Goal: Task Accomplishment & Management: Manage account settings

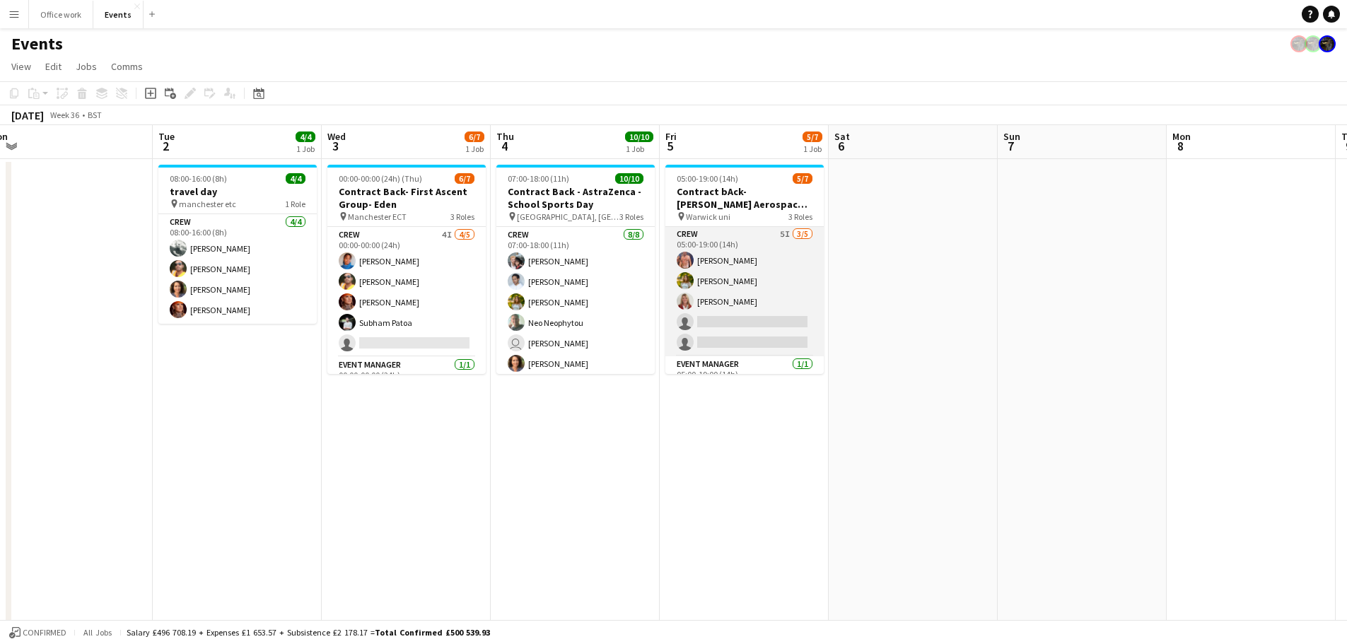
click at [746, 295] on app-card-role "Crew 5I [DATE] 05:00-19:00 (14h) [PERSON_NAME] [PERSON_NAME] [PERSON_NAME] sing…" at bounding box center [744, 291] width 158 height 130
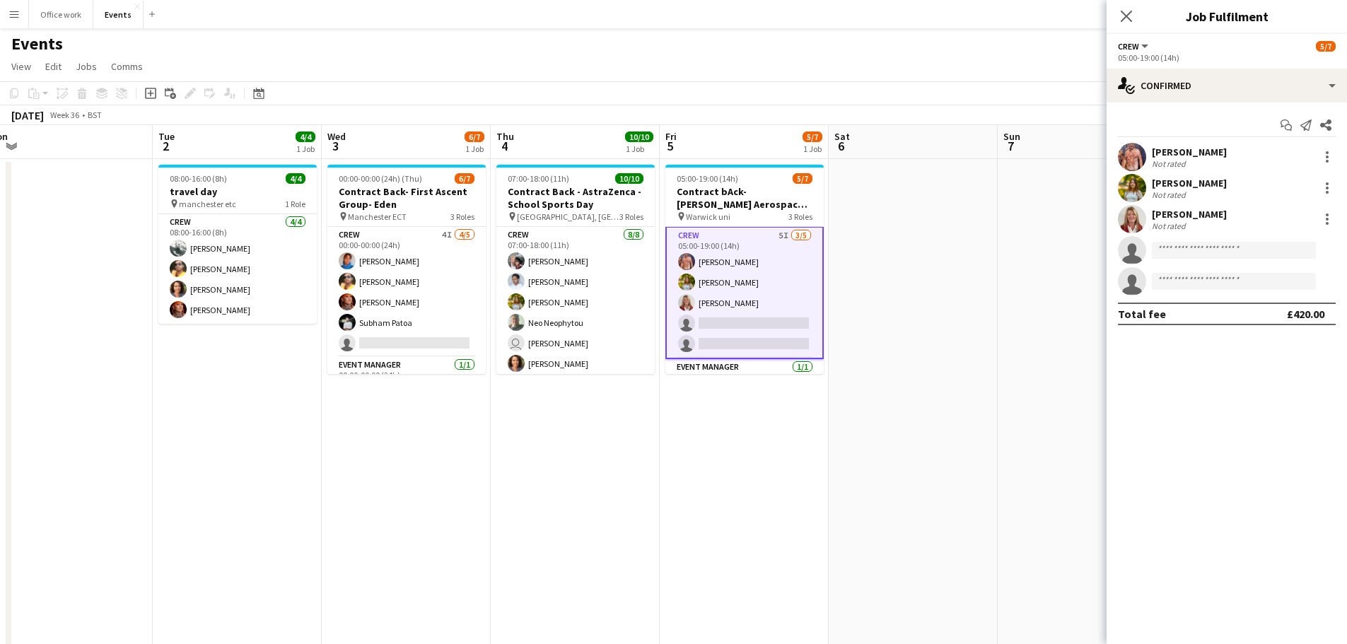
scroll to position [2, 0]
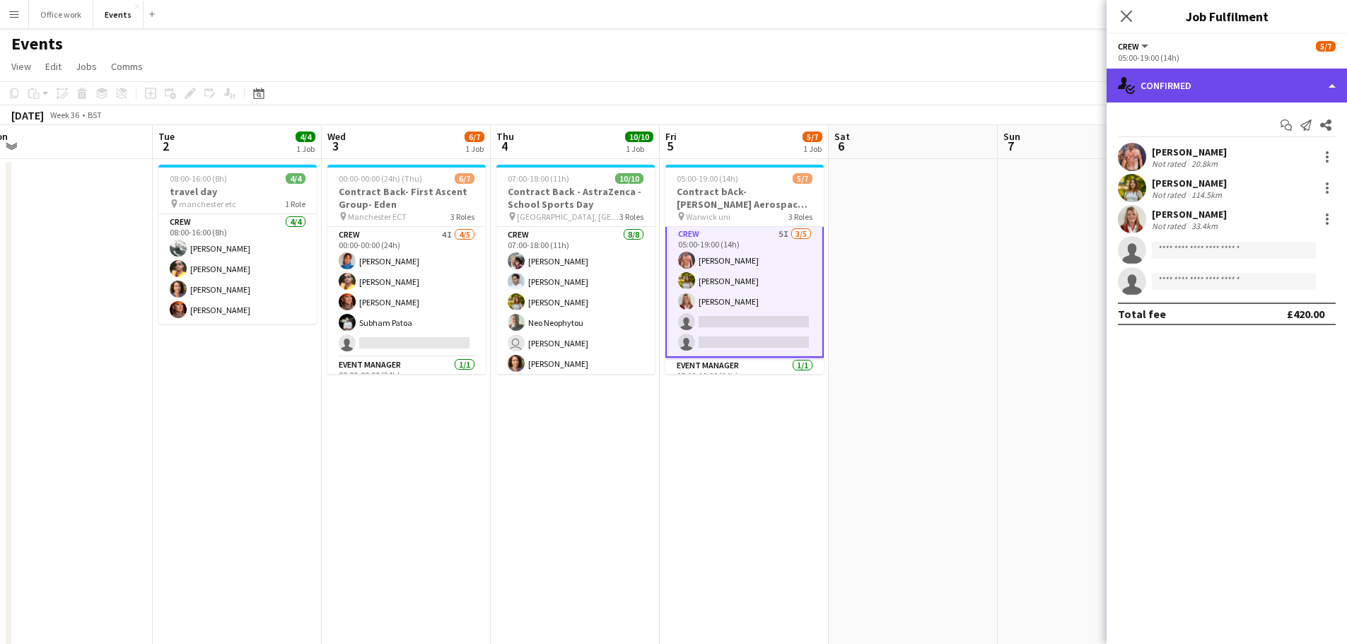
click at [1237, 76] on div "single-neutral-actions-check-2 Confirmed" at bounding box center [1226, 86] width 240 height 34
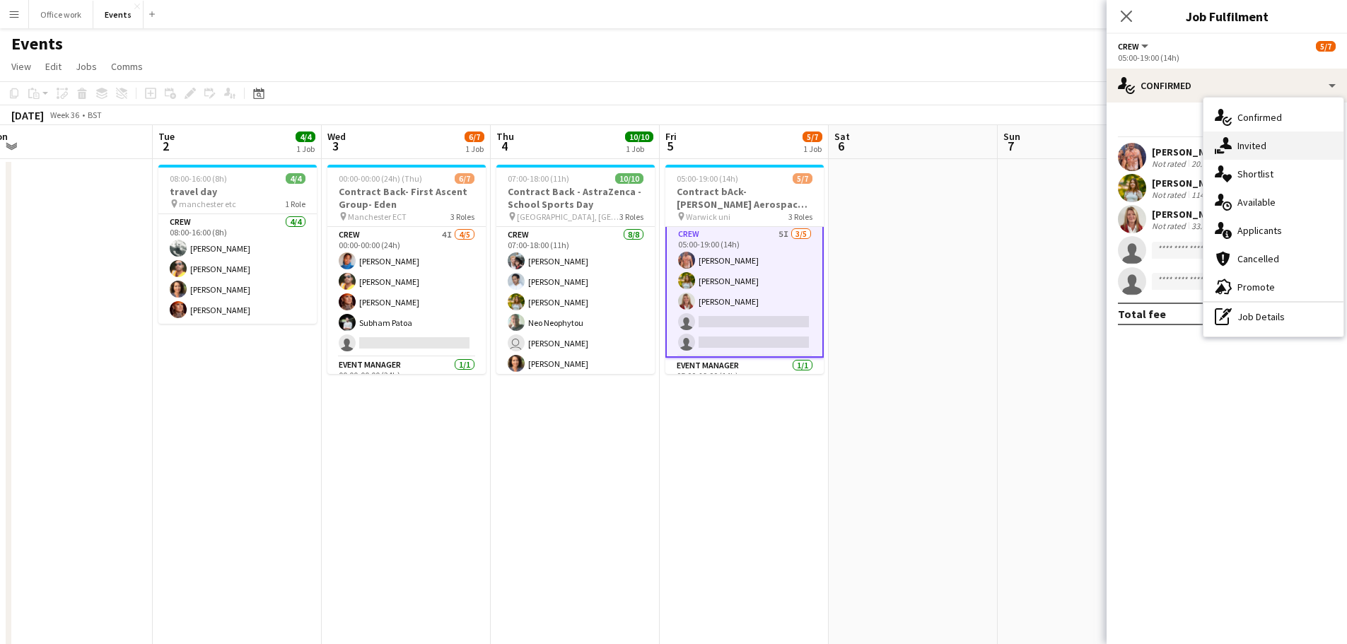
click at [1236, 146] on div "single-neutral-actions-share-1 Invited" at bounding box center [1273, 145] width 140 height 28
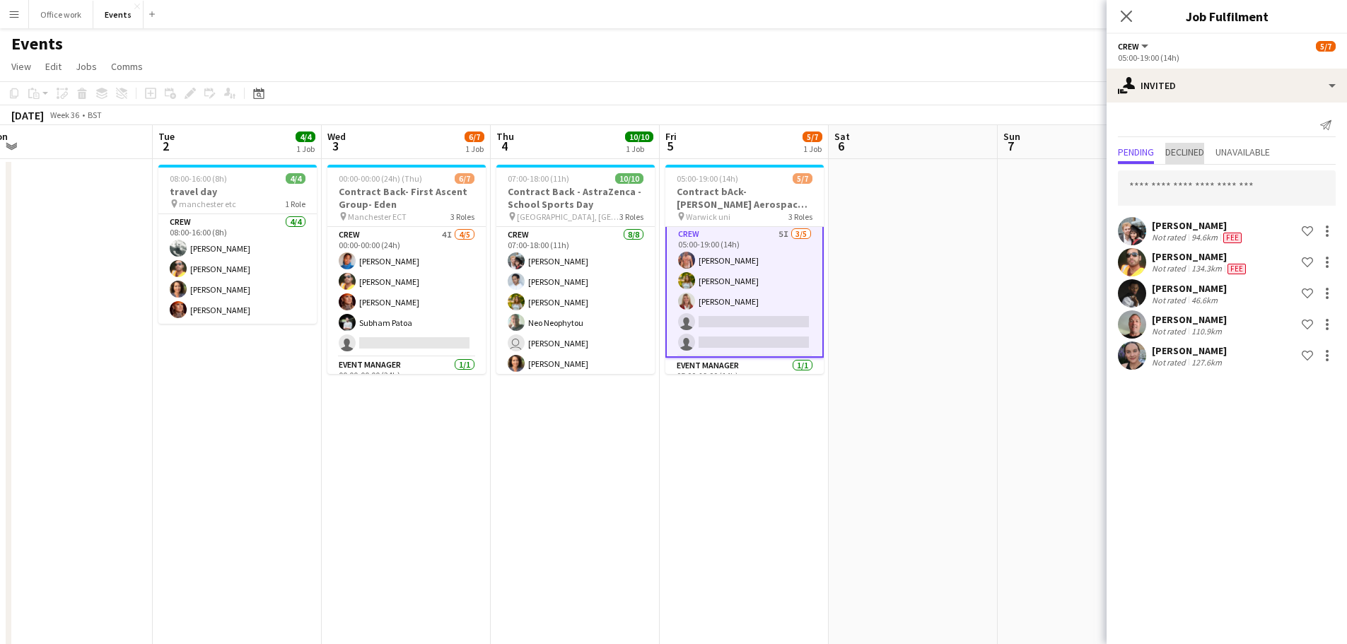
click at [1183, 162] on span "Declined" at bounding box center [1184, 153] width 39 height 21
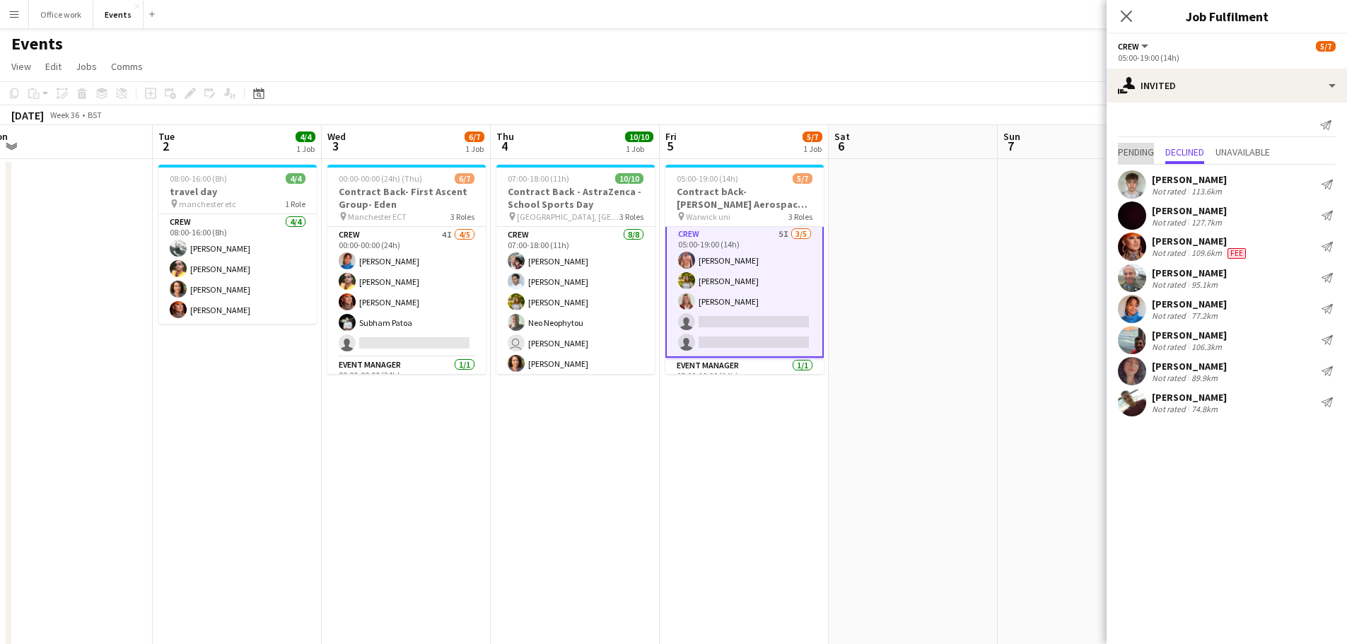
click at [1139, 161] on span "Pending" at bounding box center [1136, 153] width 36 height 21
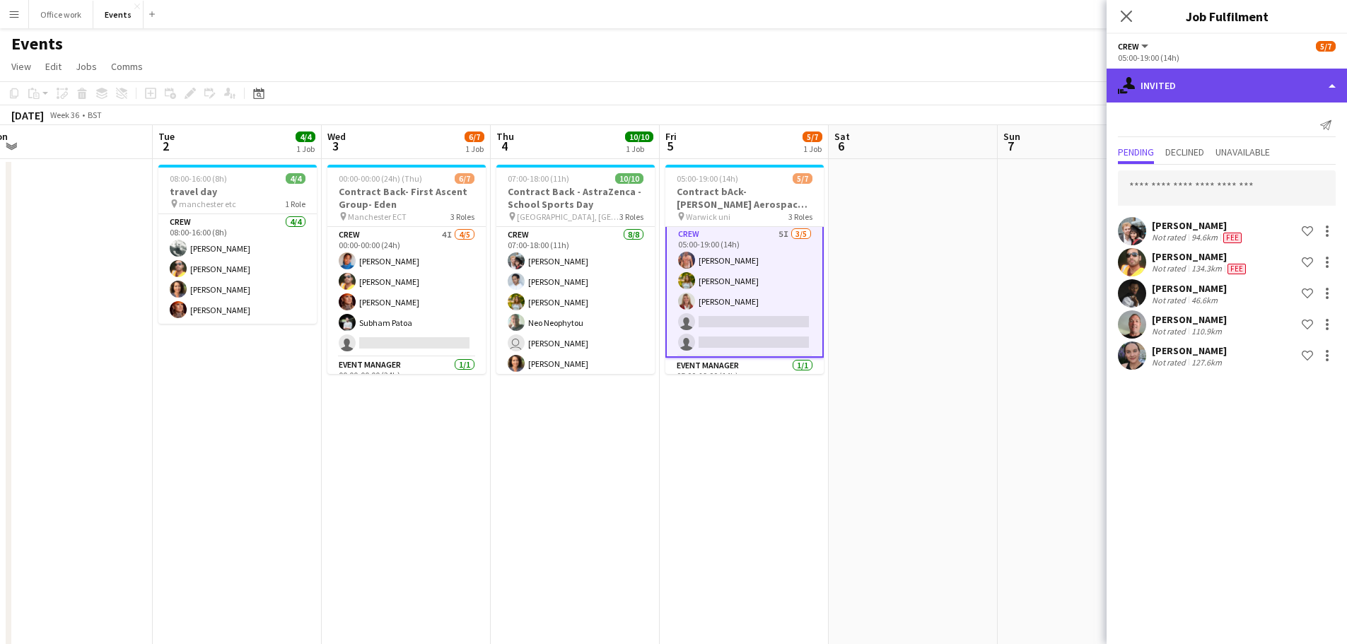
click at [1167, 76] on div "single-neutral-actions-share-1 Invited" at bounding box center [1226, 86] width 240 height 34
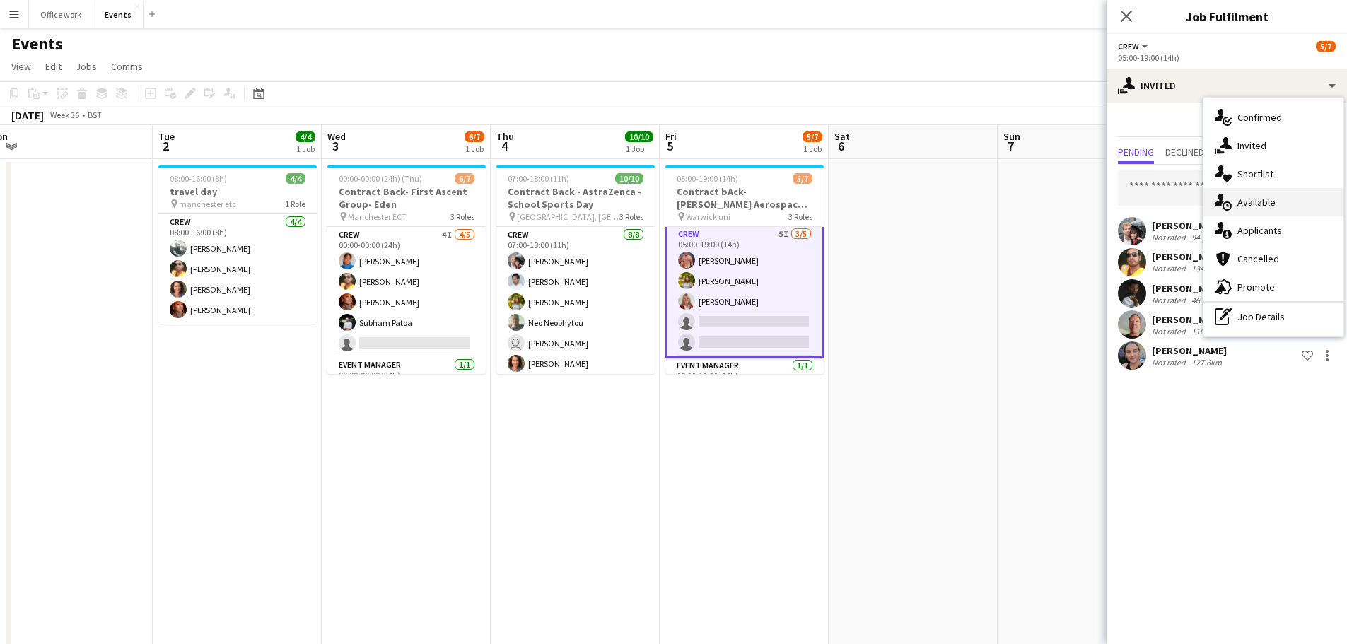
click at [1232, 199] on div "single-neutral-actions-upload Available" at bounding box center [1273, 202] width 140 height 28
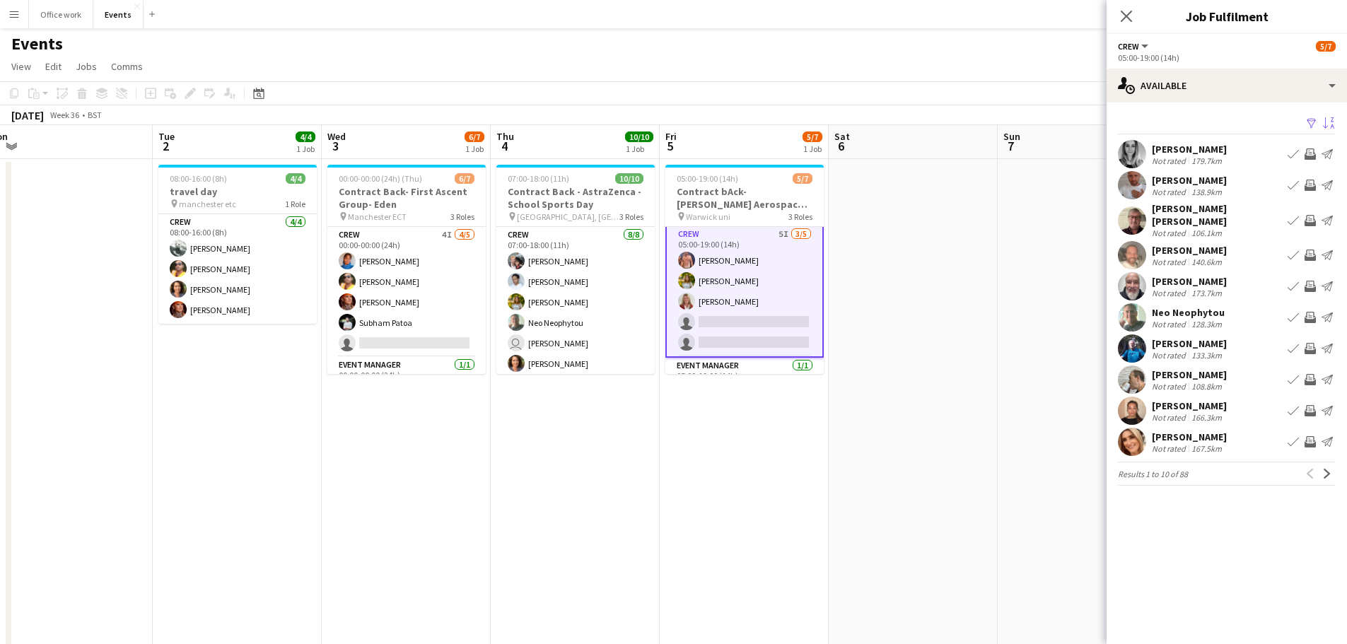
click at [1323, 119] on app-icon "Sort asc" at bounding box center [1328, 123] width 11 height 13
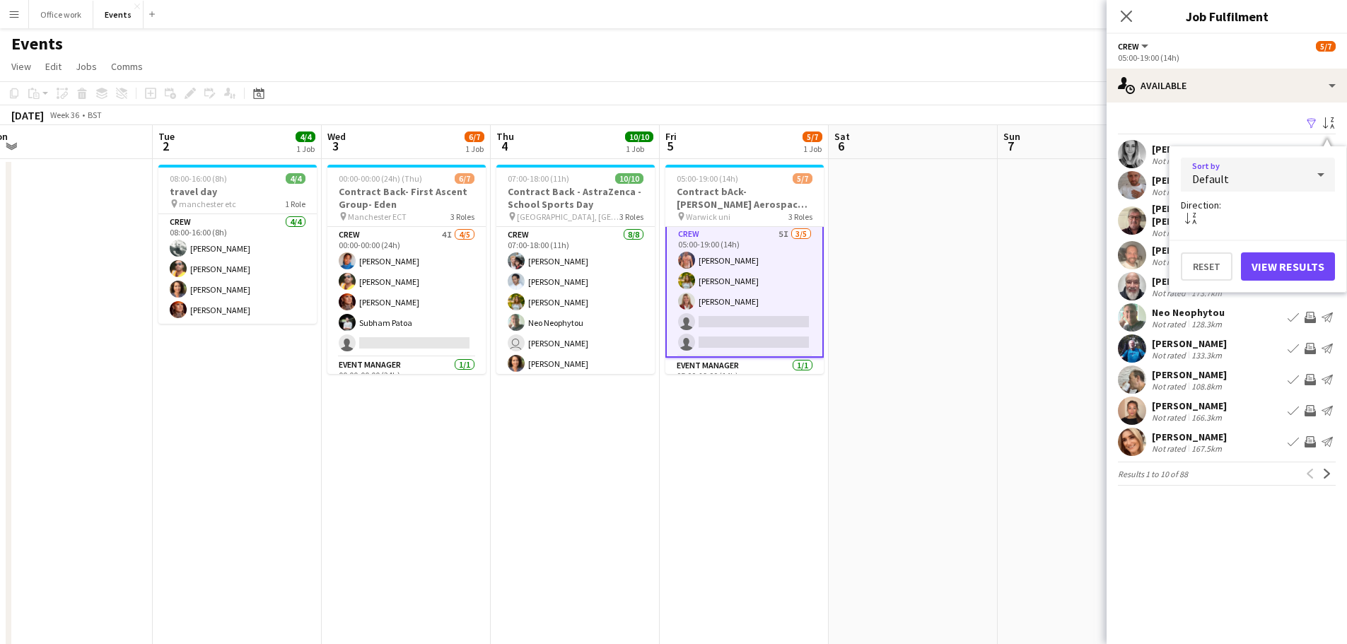
click at [1241, 175] on div "Default" at bounding box center [1243, 175] width 126 height 34
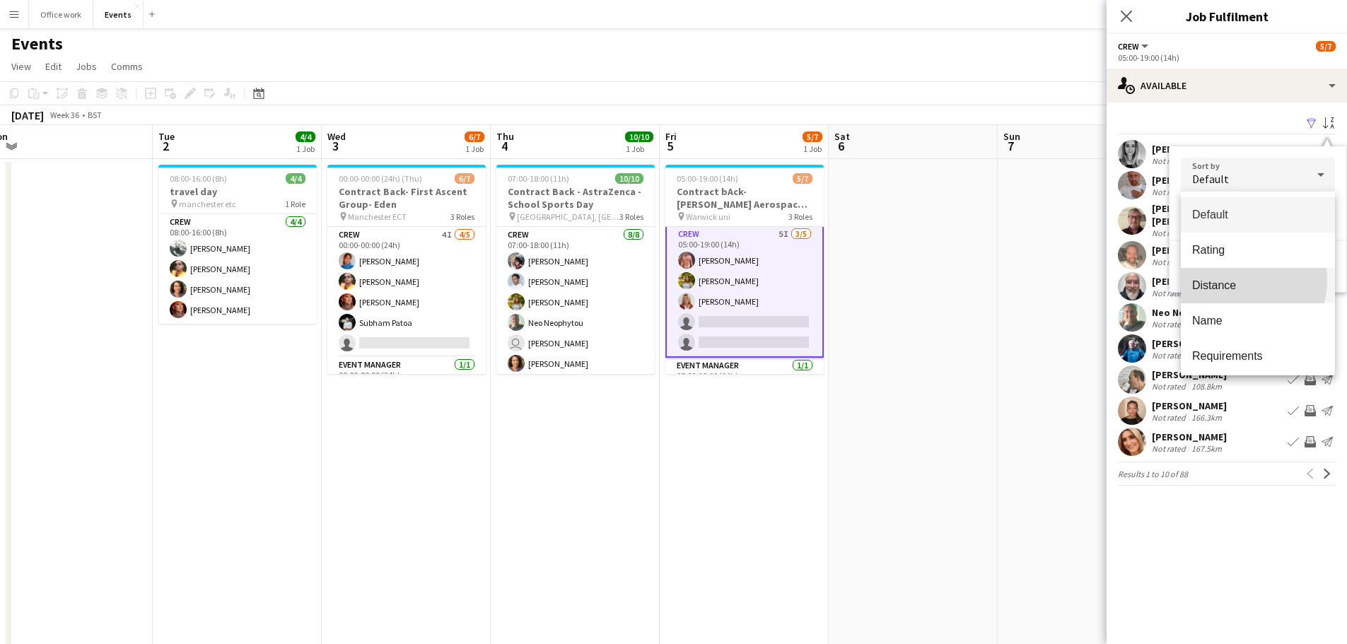
click at [1228, 280] on span "Distance" at bounding box center [1257, 285] width 131 height 13
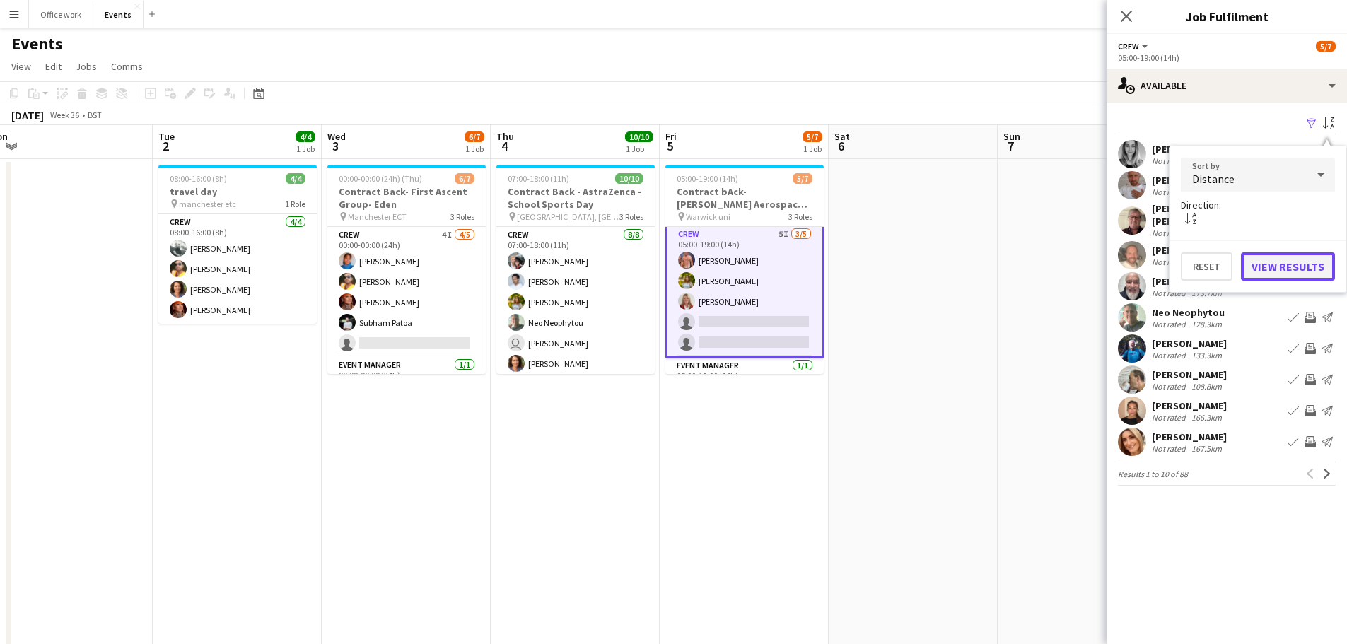
click at [1289, 261] on button "View Results" at bounding box center [1288, 266] width 94 height 28
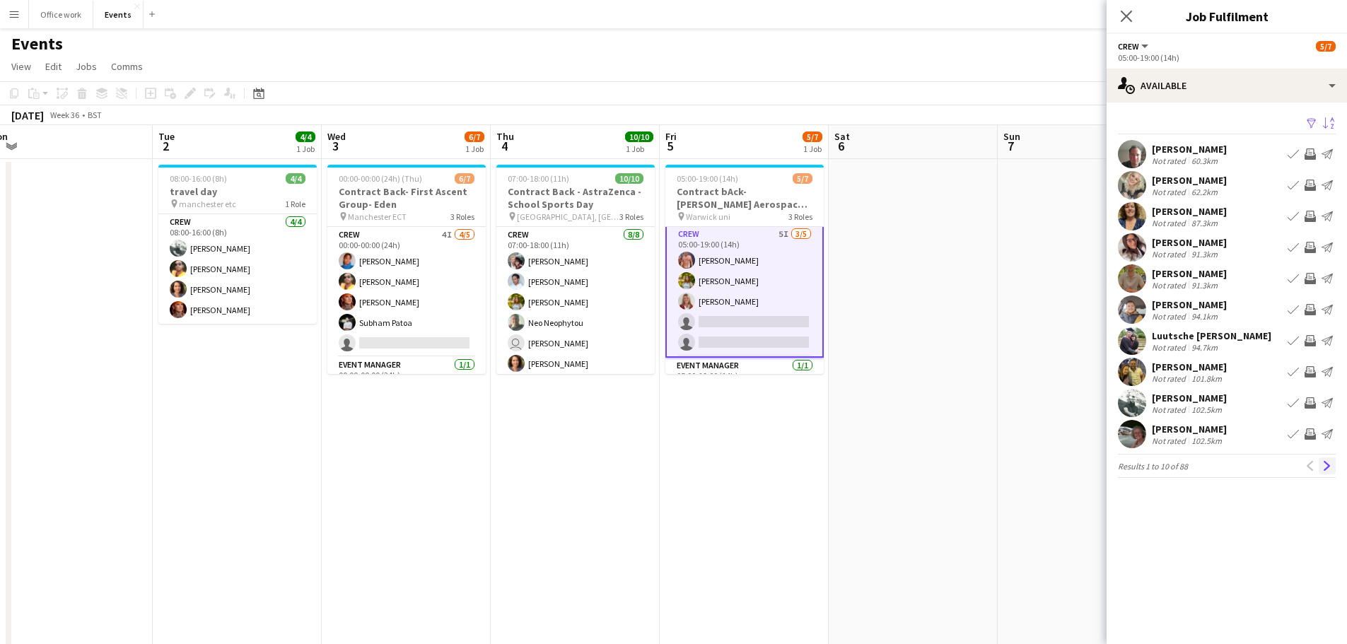
click at [1321, 464] on button "Next" at bounding box center [1326, 465] width 17 height 17
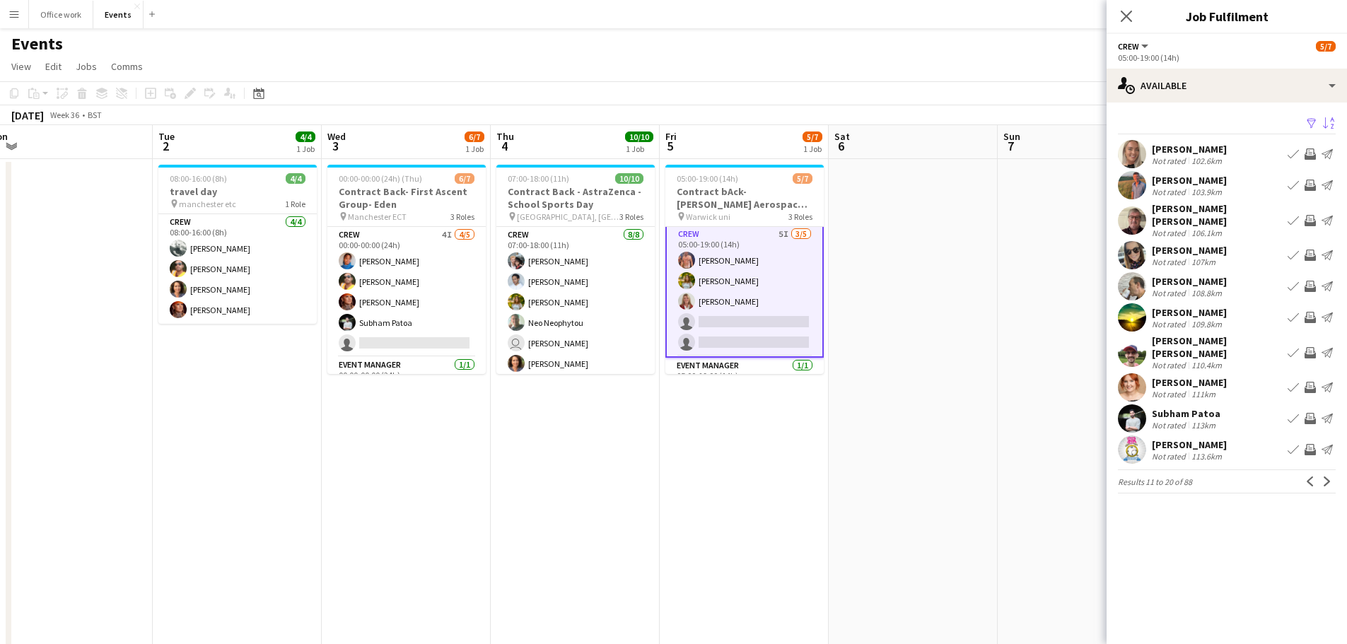
click at [1321, 473] on button "Next" at bounding box center [1326, 481] width 17 height 17
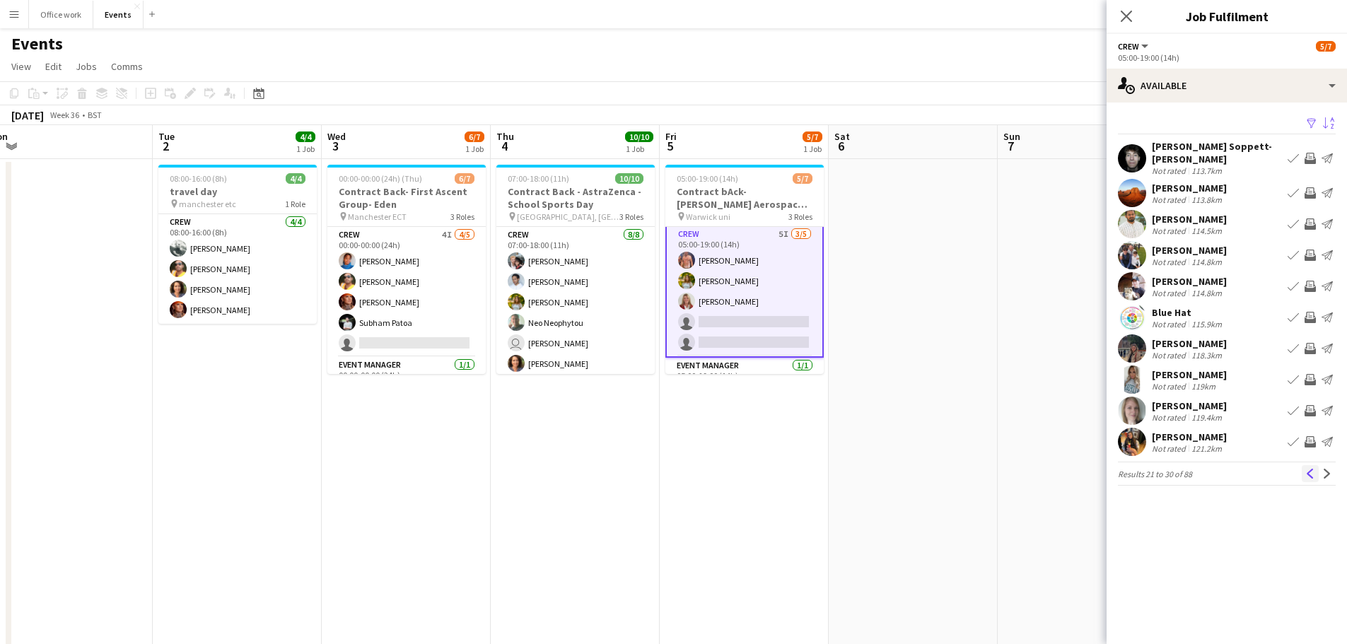
click at [1313, 469] on app-icon "Previous" at bounding box center [1310, 474] width 10 height 10
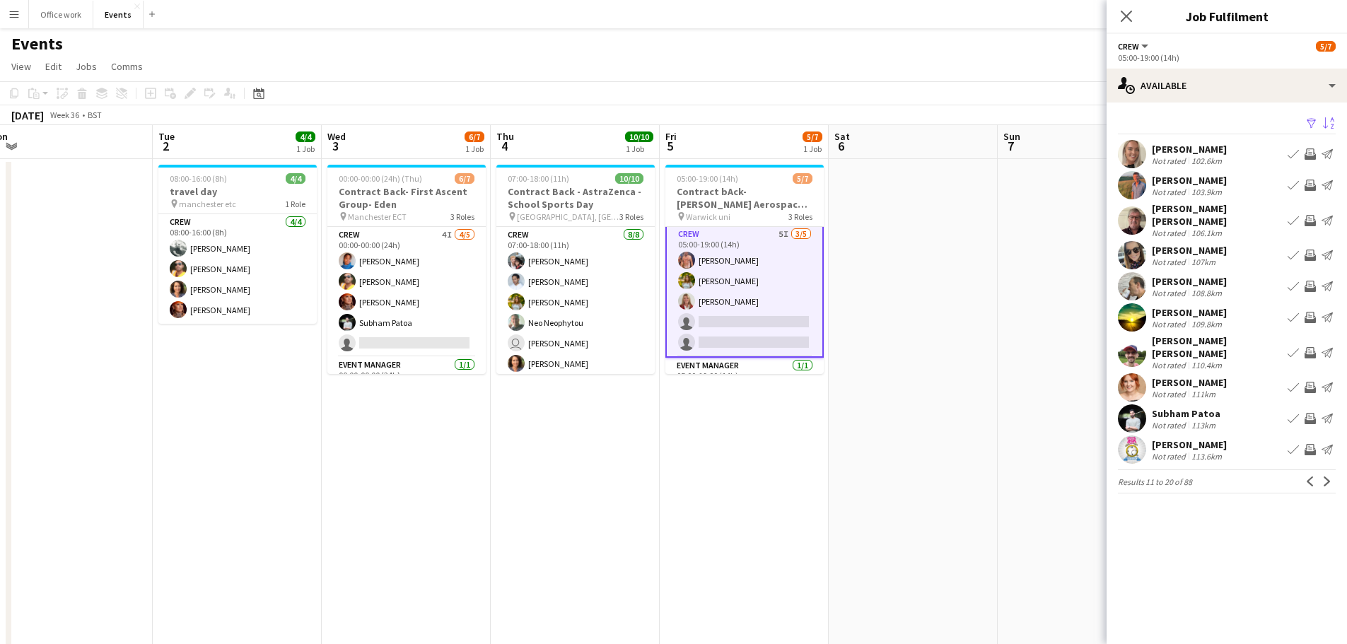
click at [16, 17] on app-icon "Menu" at bounding box center [13, 13] width 11 height 11
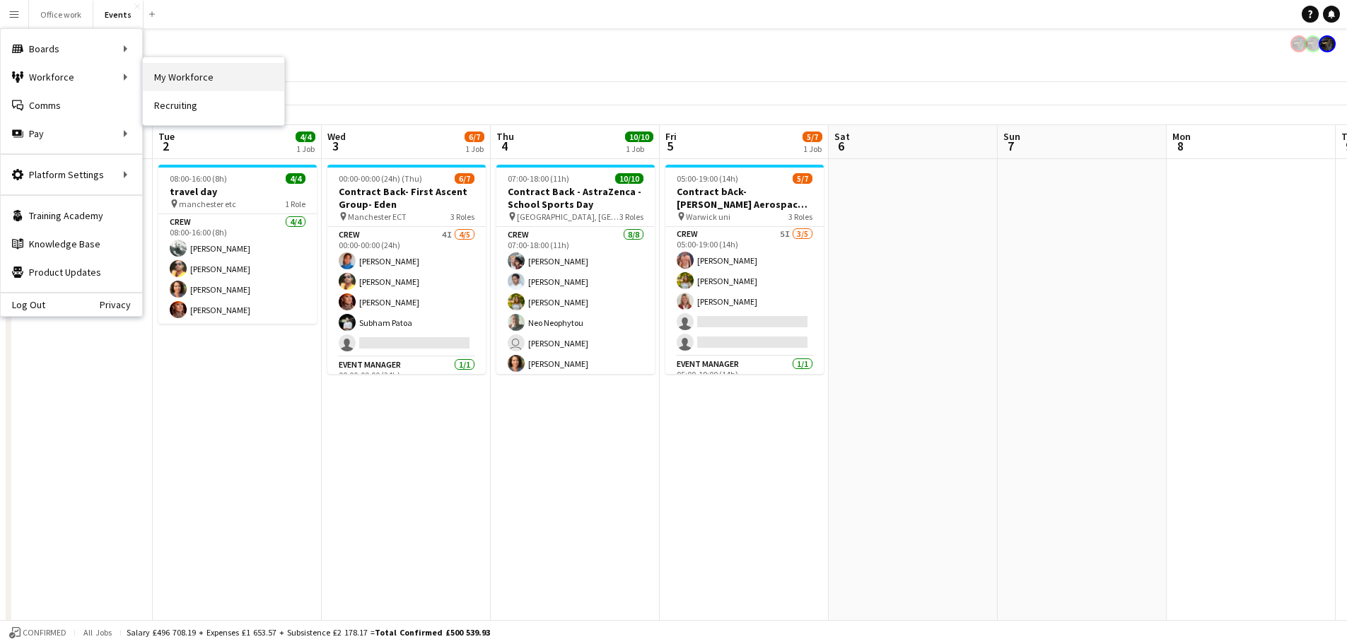
click at [179, 77] on link "My Workforce" at bounding box center [213, 77] width 141 height 28
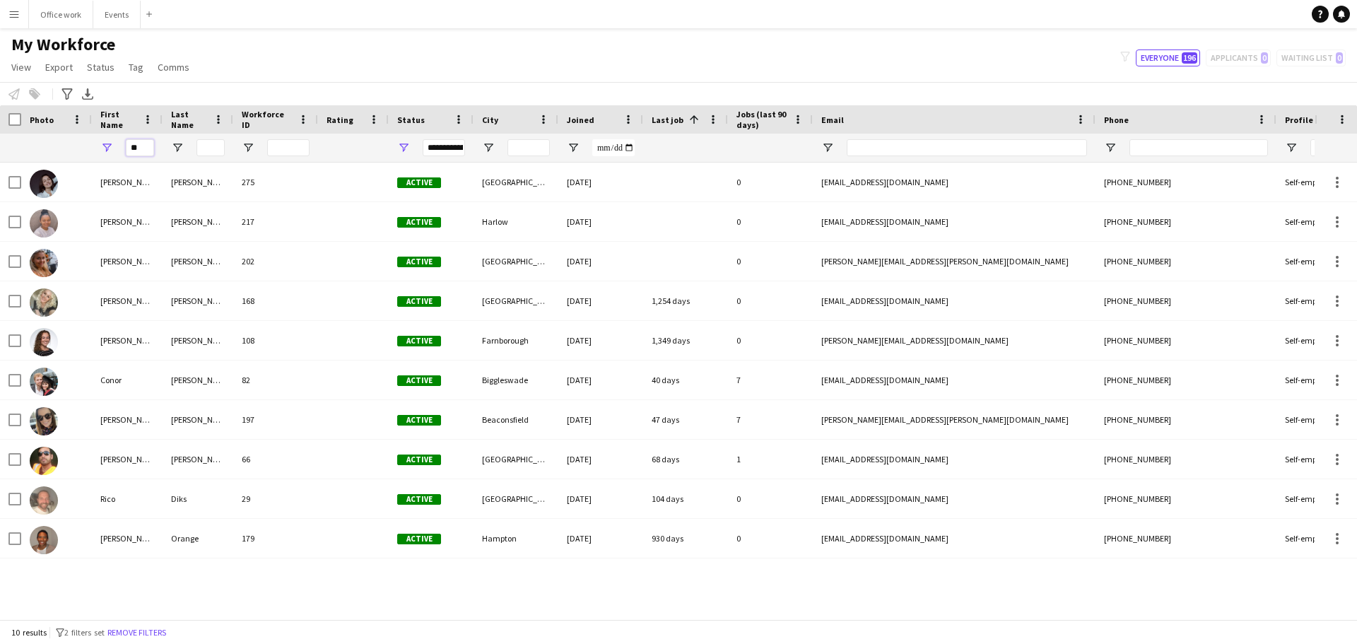
click at [141, 144] on input "**" at bounding box center [140, 147] width 28 height 17
type input "*"
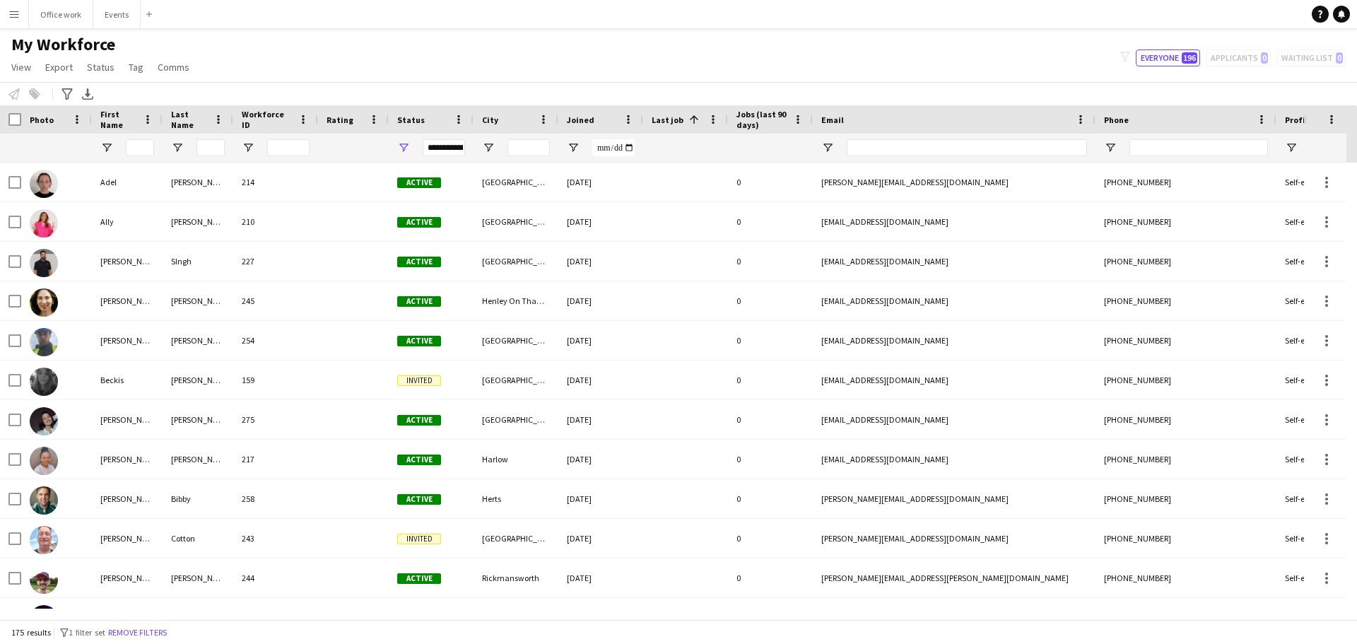
click at [429, 52] on div "My Workforce View Views Default view New view Update view Delete view Edit name…" at bounding box center [678, 58] width 1357 height 48
click at [128, 153] on input "First Name Filter Input" at bounding box center [140, 147] width 28 height 17
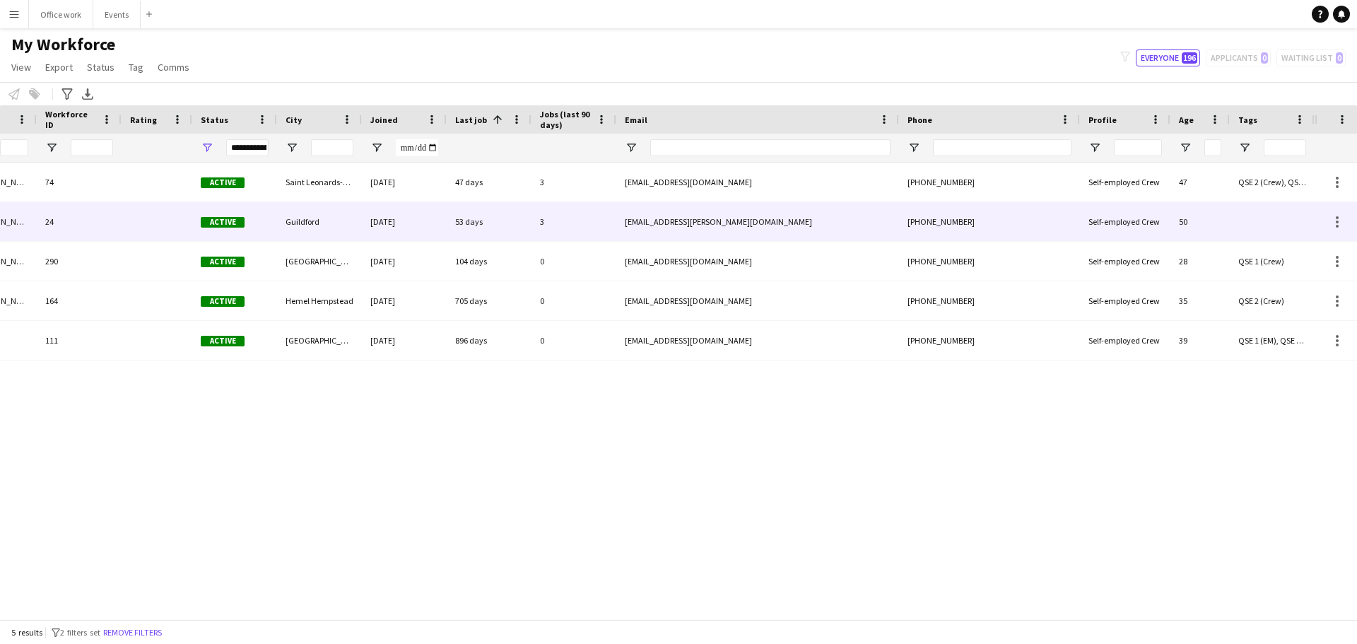
click at [1208, 210] on div "50" at bounding box center [1200, 221] width 59 height 39
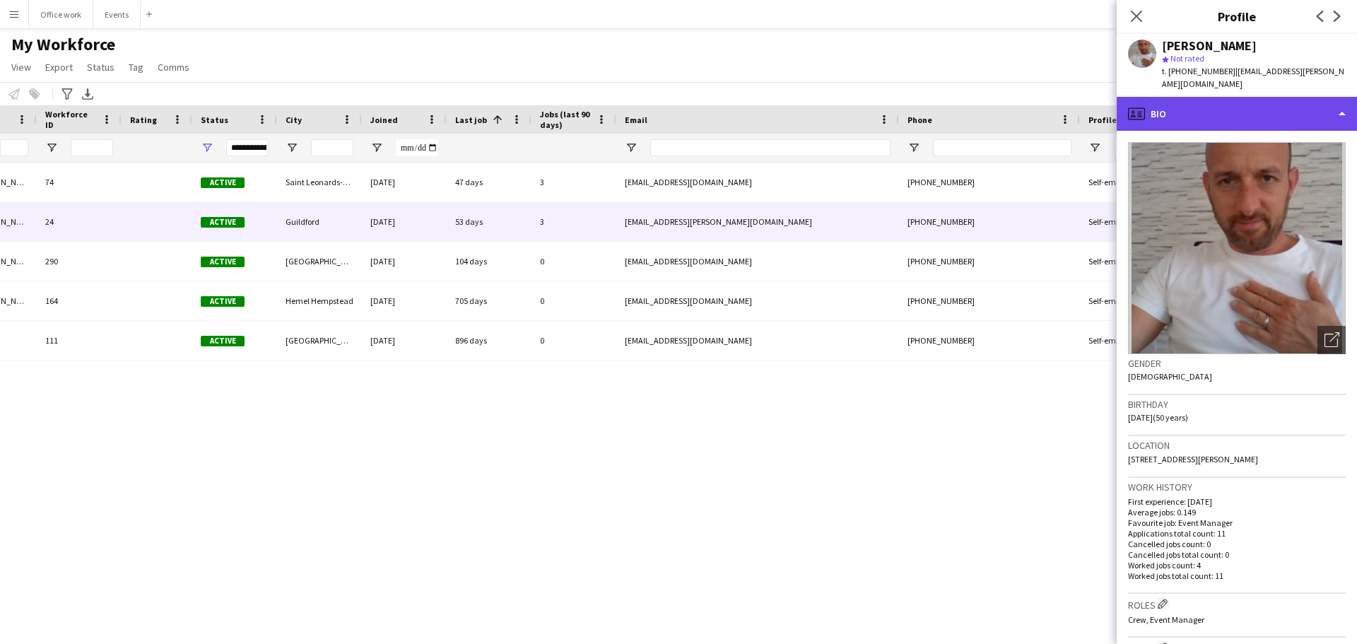
click at [1246, 114] on div "profile Bio" at bounding box center [1237, 114] width 240 height 34
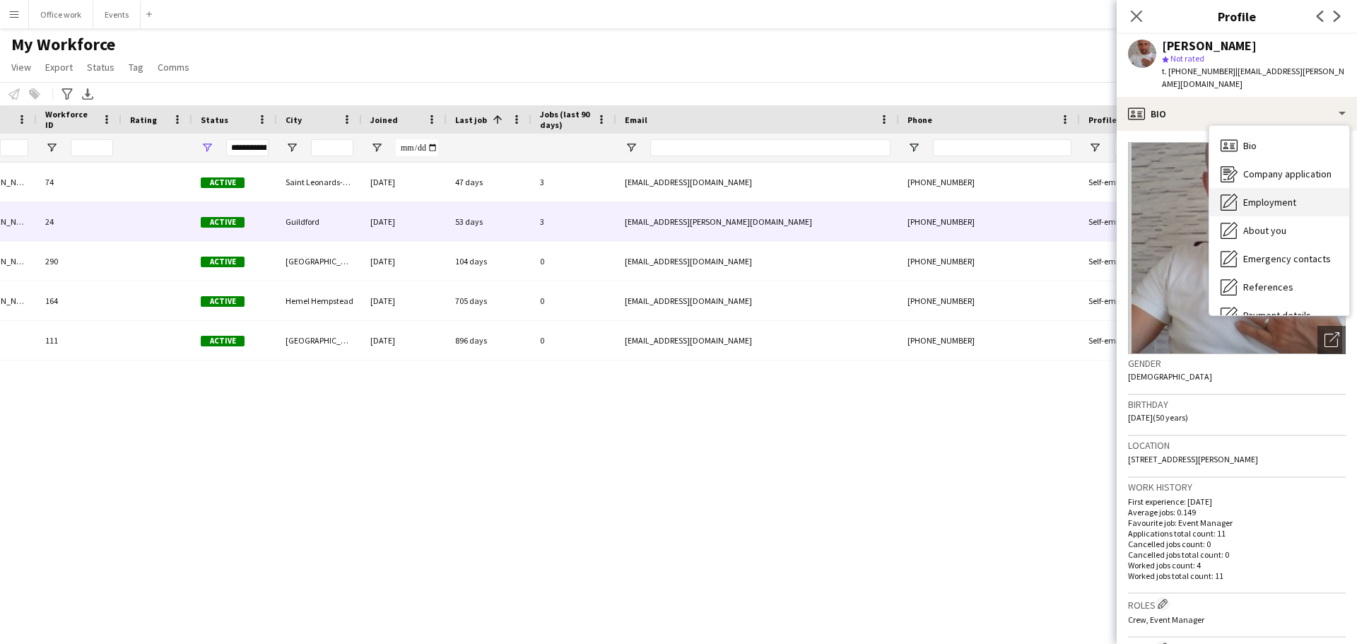
click at [1267, 189] on div "Employment Employment" at bounding box center [1279, 202] width 140 height 28
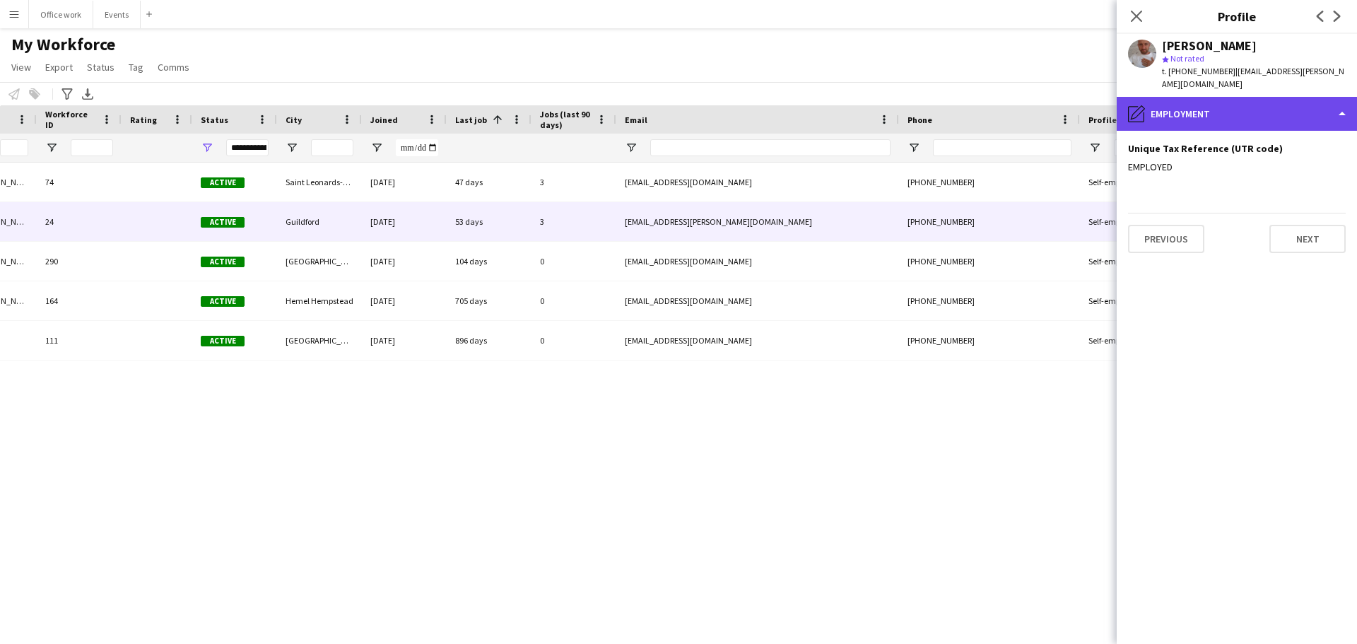
click at [1296, 117] on div "pencil4 Employment" at bounding box center [1237, 114] width 240 height 34
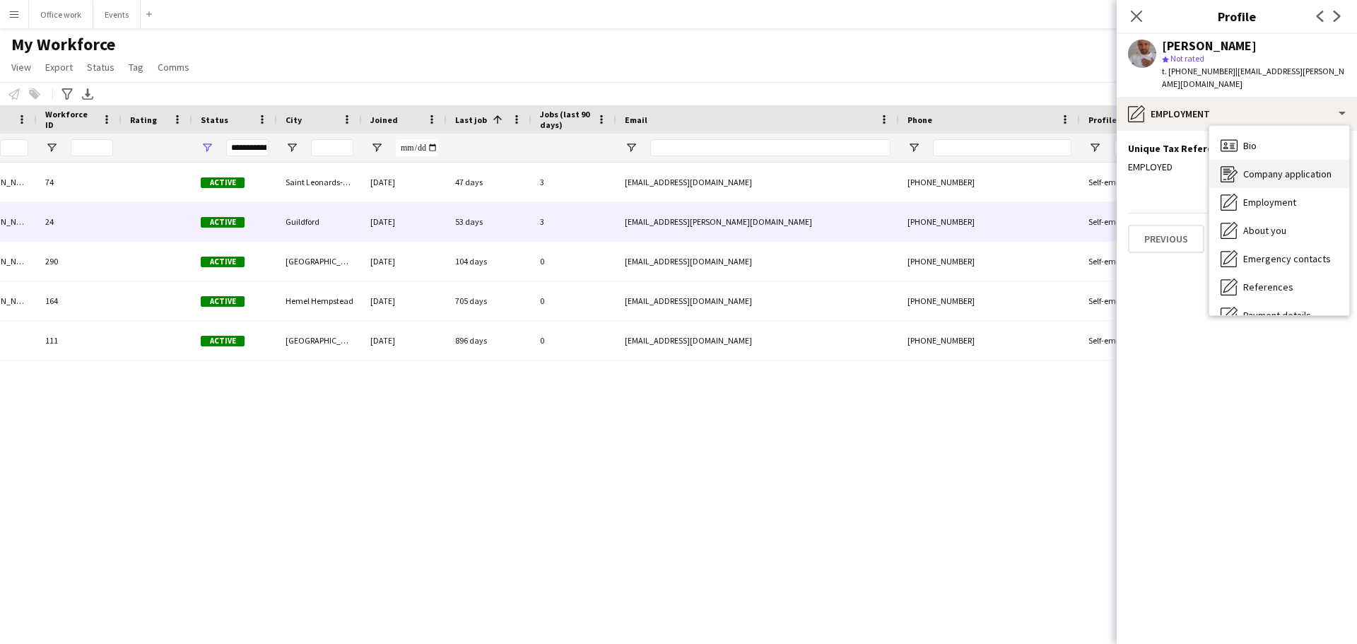
click at [1281, 171] on span "Company application" at bounding box center [1287, 174] width 88 height 13
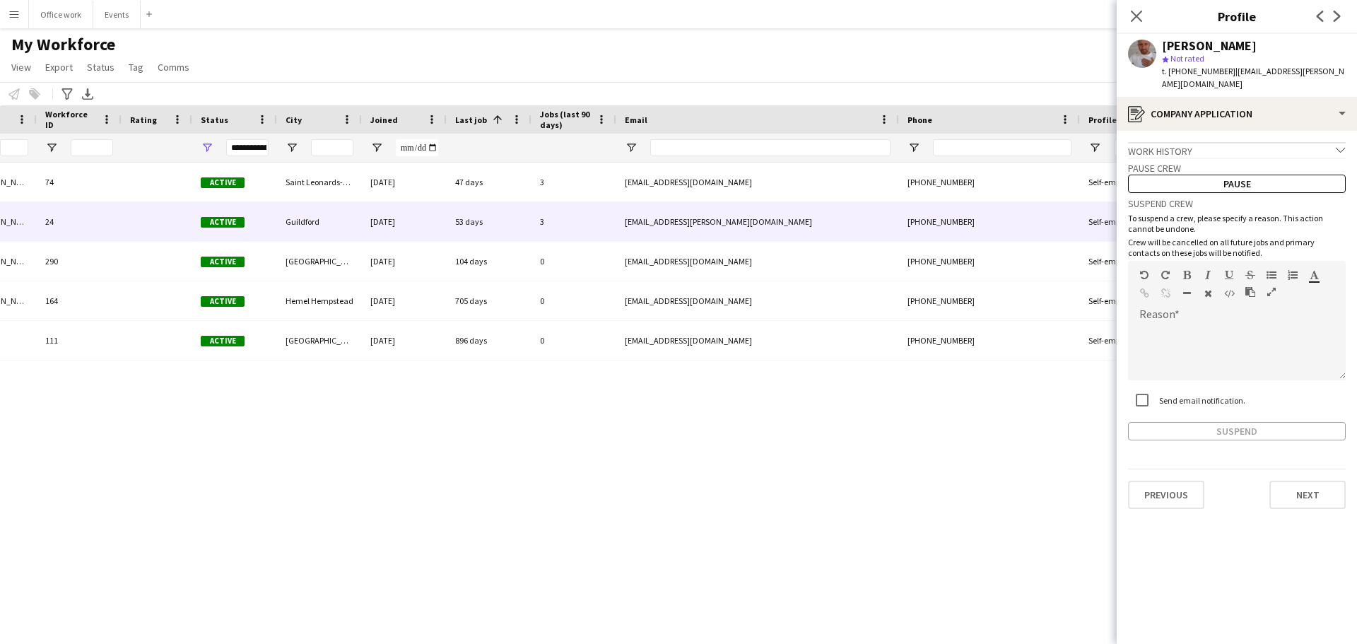
click at [1261, 151] on div "Work history chevron-down" at bounding box center [1237, 150] width 218 height 16
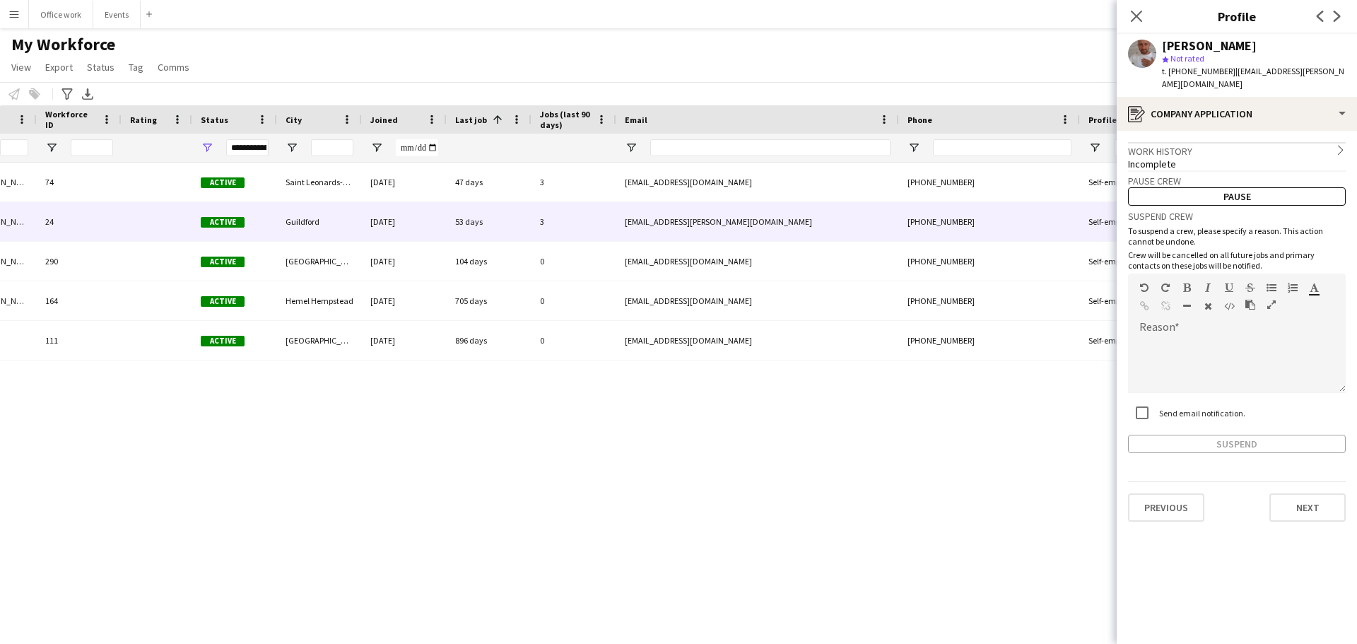
click at [1261, 151] on div "Work history chevron-right" at bounding box center [1237, 150] width 218 height 16
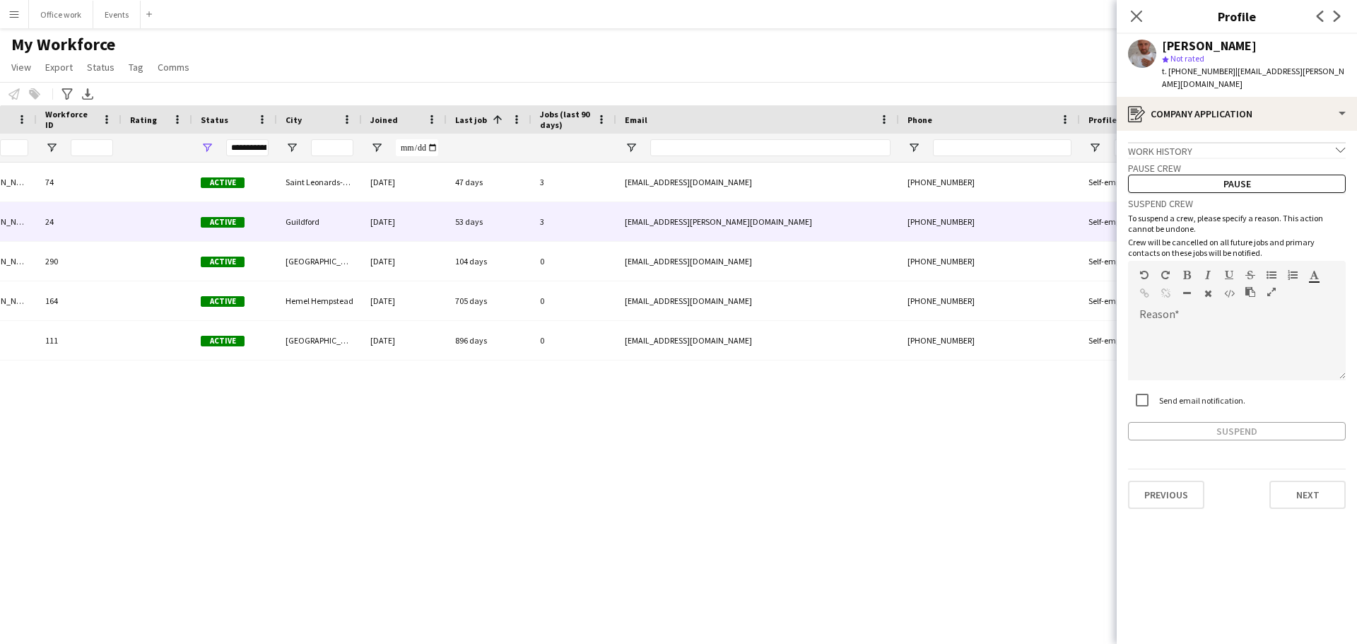
click at [1261, 151] on div "Work history chevron-down" at bounding box center [1237, 150] width 218 height 16
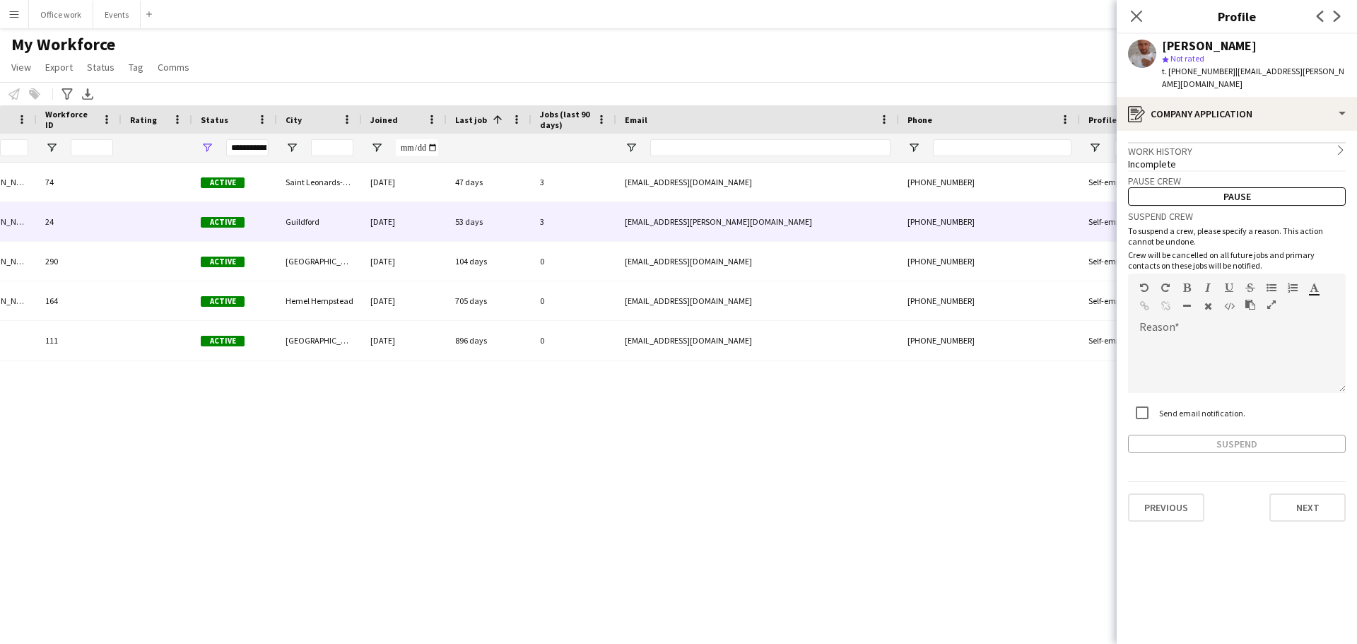
click at [1261, 151] on div "Work history chevron-right" at bounding box center [1237, 150] width 218 height 16
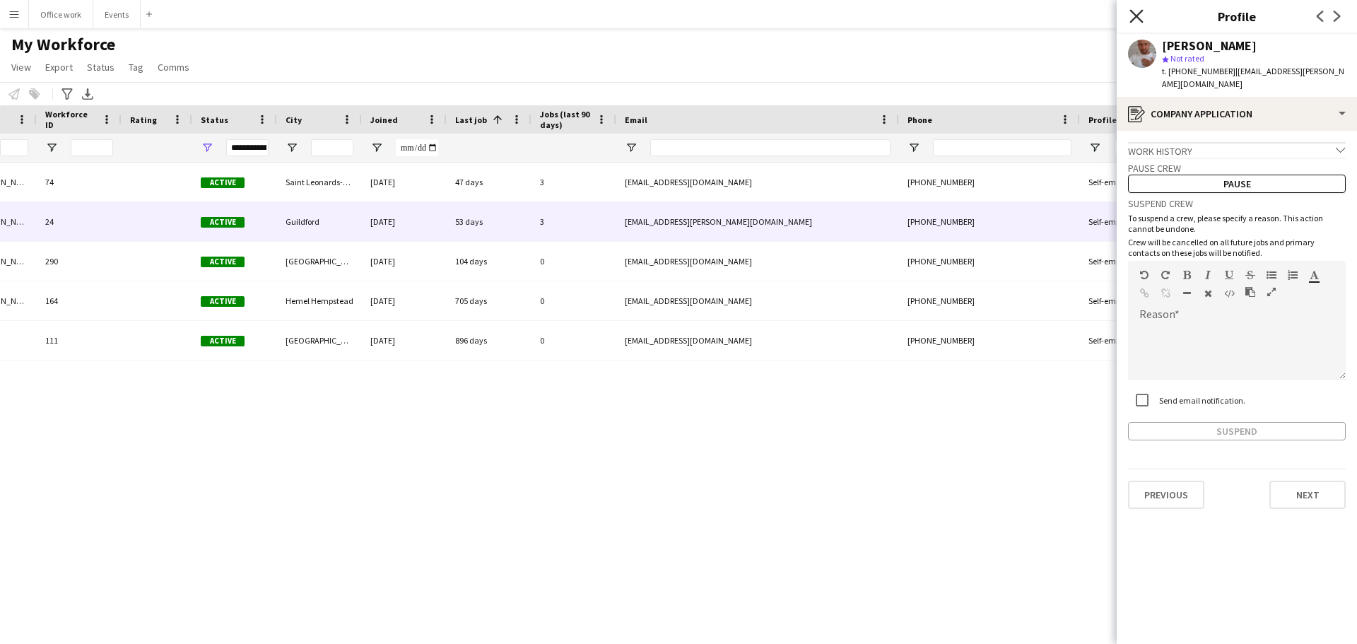
click at [1138, 12] on icon "Close pop-in" at bounding box center [1136, 15] width 13 height 13
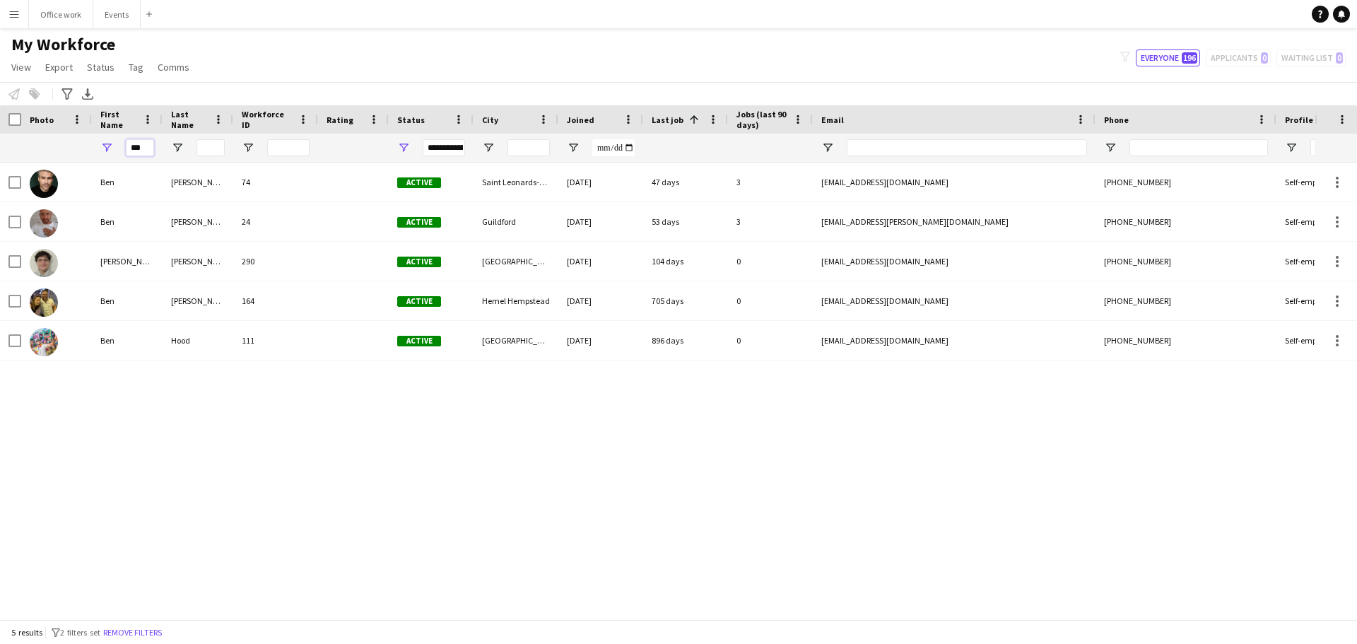
click at [152, 149] on input "***" at bounding box center [140, 147] width 28 height 17
type input "*"
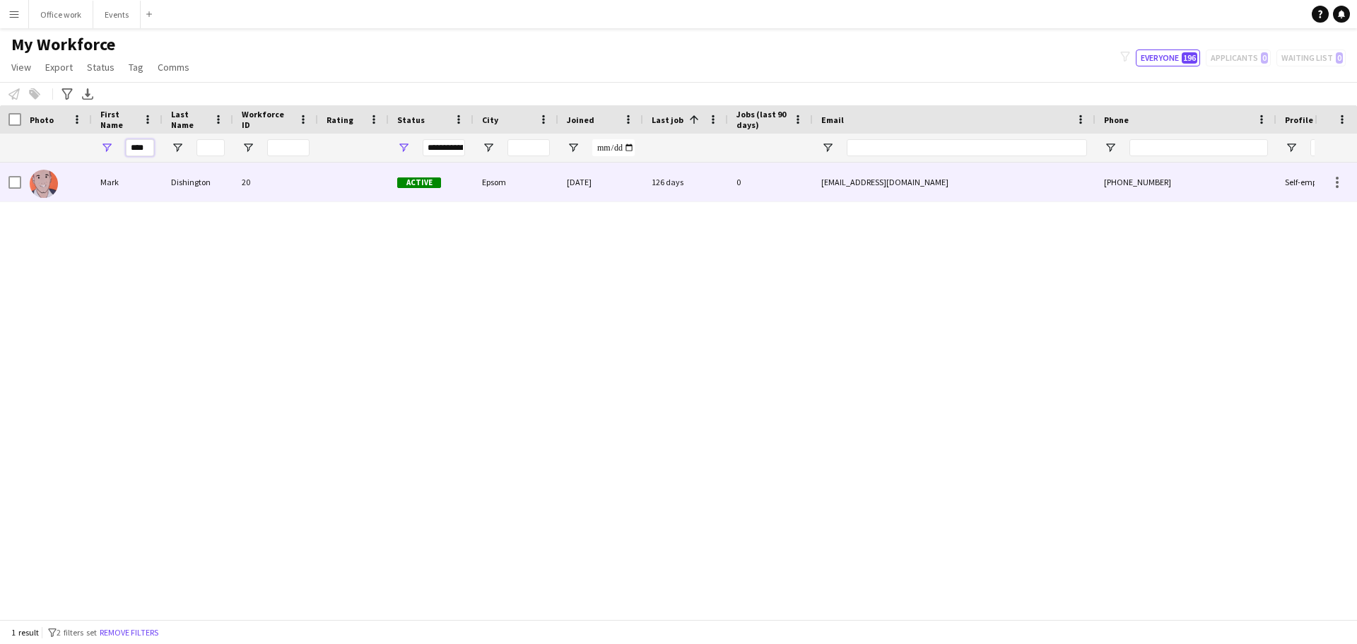
type input "****"
click at [249, 196] on div "20" at bounding box center [275, 182] width 85 height 39
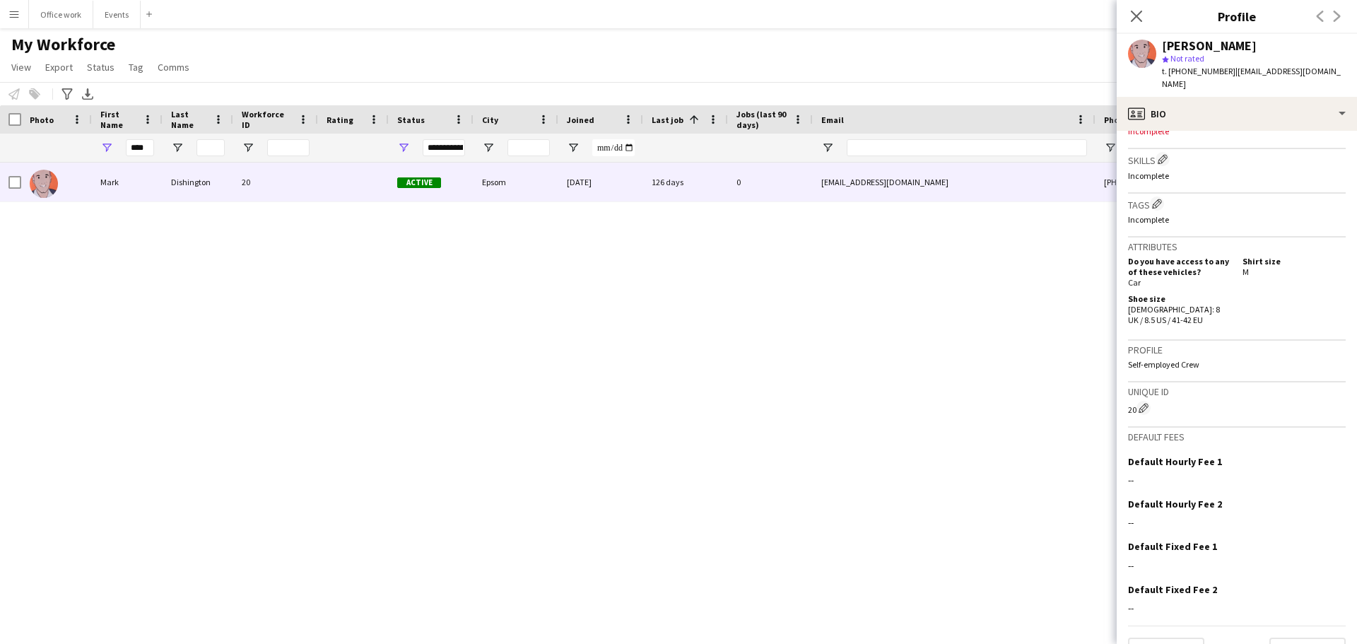
scroll to position [459, 0]
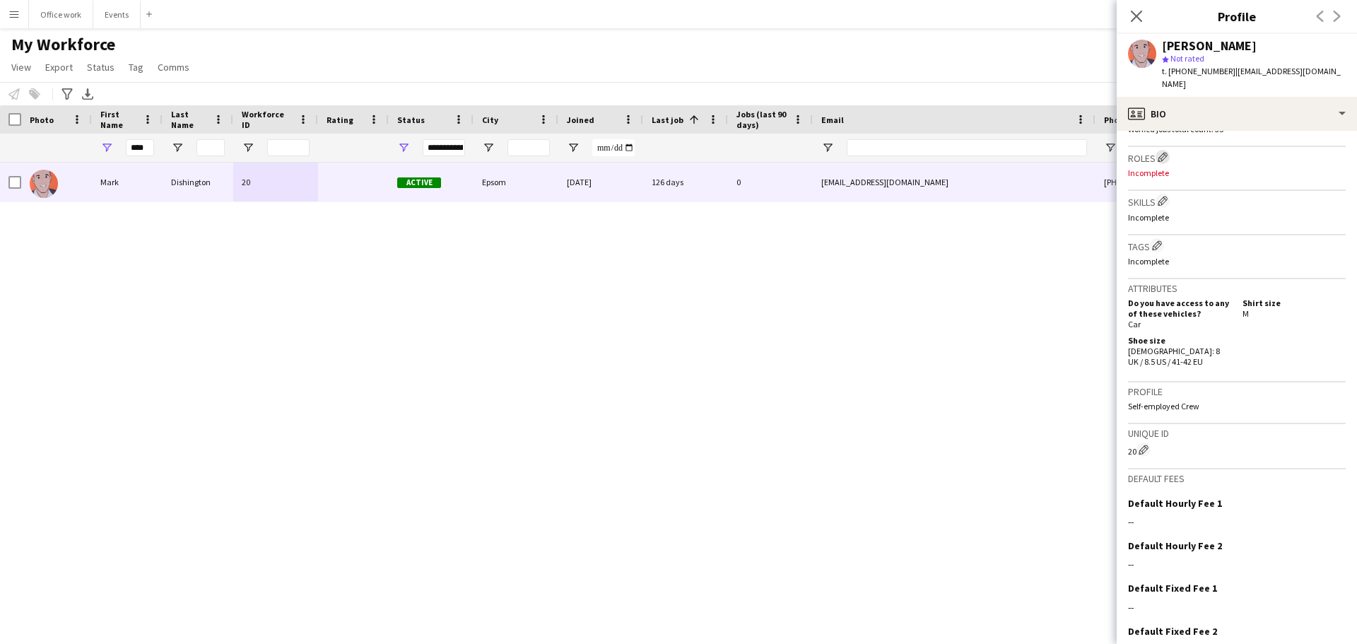
click at [1164, 152] on app-icon "Edit crew company roles" at bounding box center [1163, 157] width 10 height 10
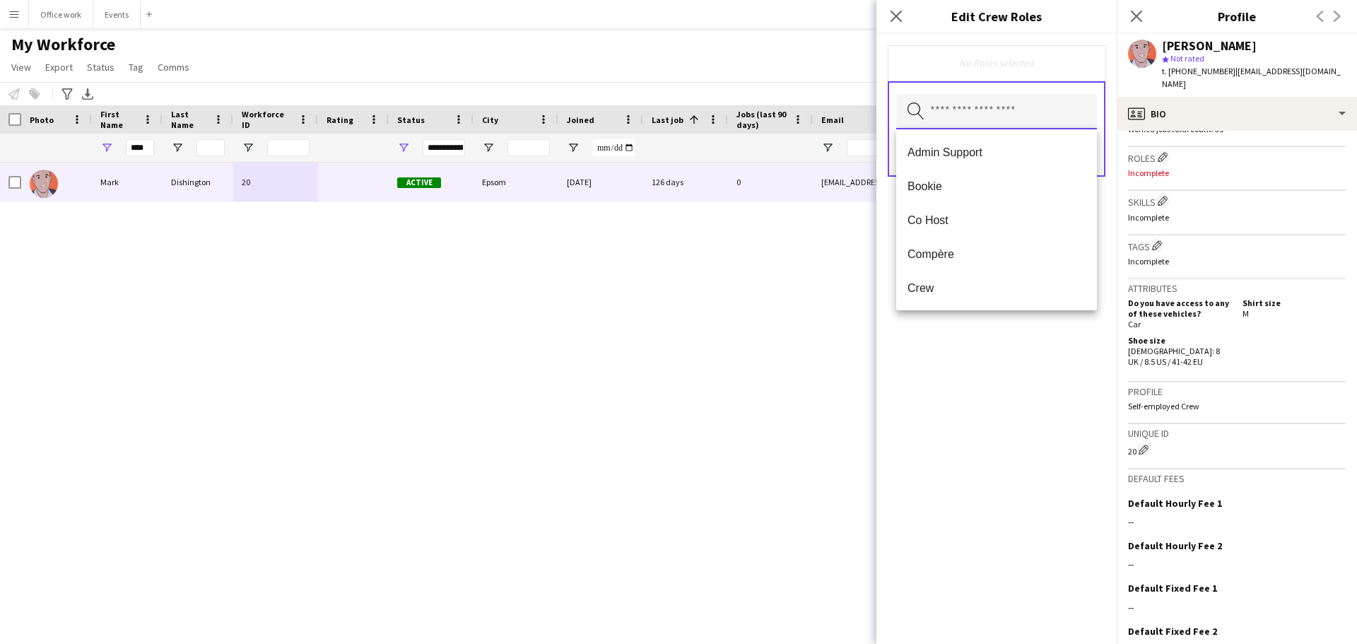
click at [929, 112] on input "text" at bounding box center [996, 111] width 201 height 35
click at [897, 15] on icon at bounding box center [895, 15] width 13 height 13
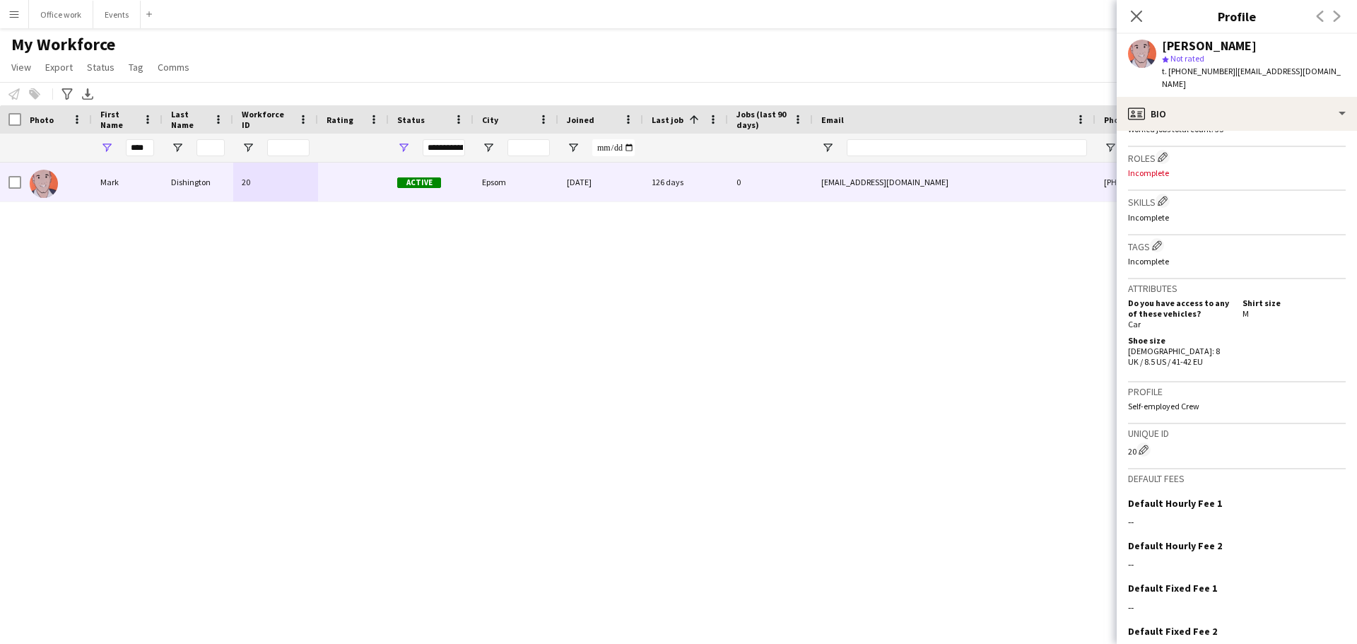
click at [696, 71] on div "My Workforce View Views Default view New view Update view Delete view Edit name…" at bounding box center [678, 58] width 1357 height 48
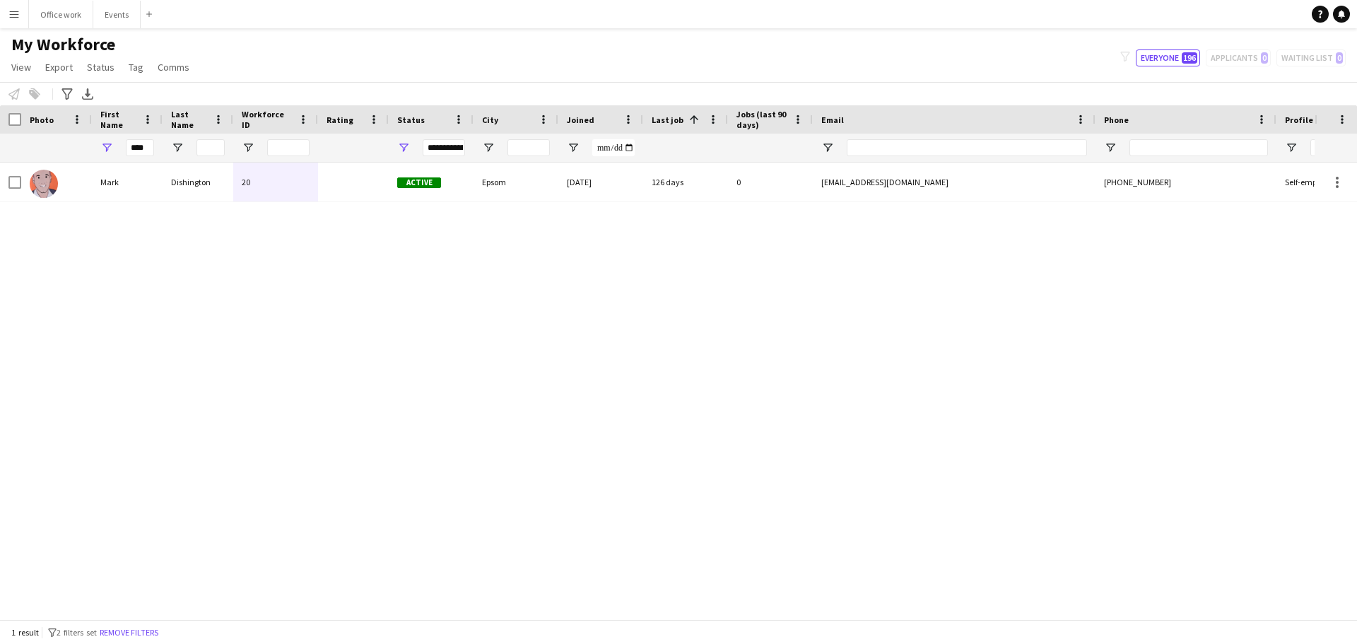
click at [10, 15] on app-icon "Menu" at bounding box center [13, 13] width 11 height 11
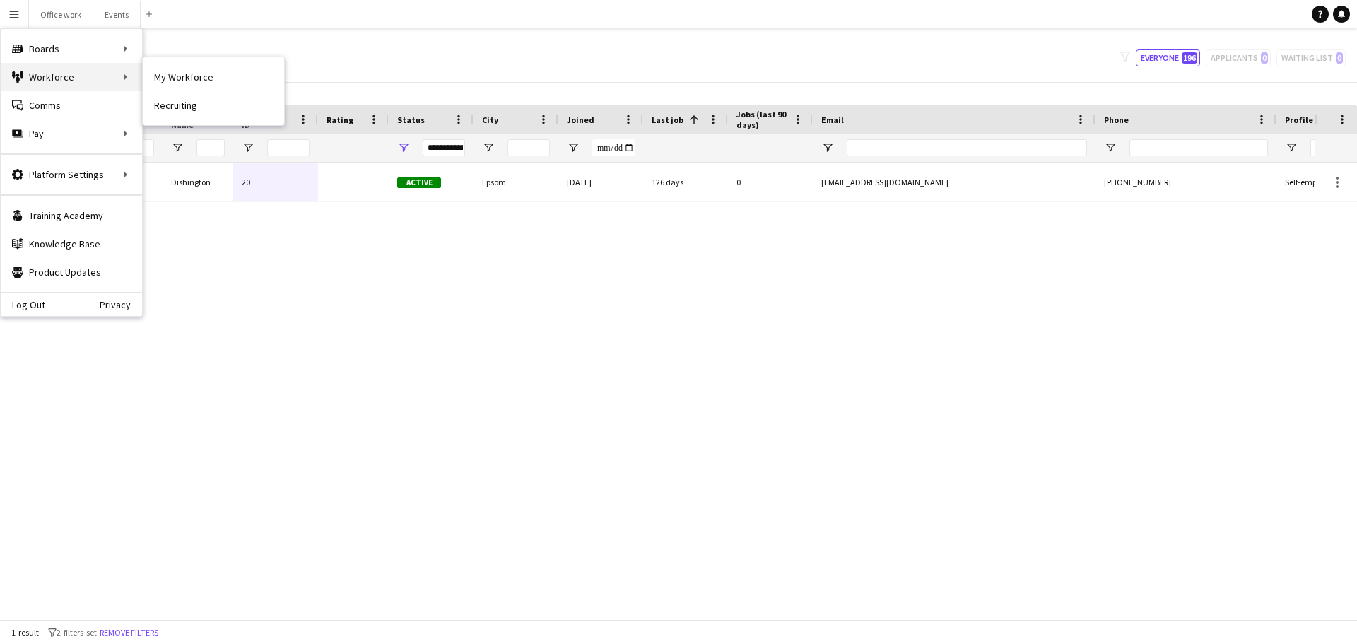
click at [63, 83] on div "Workforce Workforce" at bounding box center [71, 77] width 141 height 28
click at [179, 74] on link "My Workforce" at bounding box center [213, 77] width 141 height 28
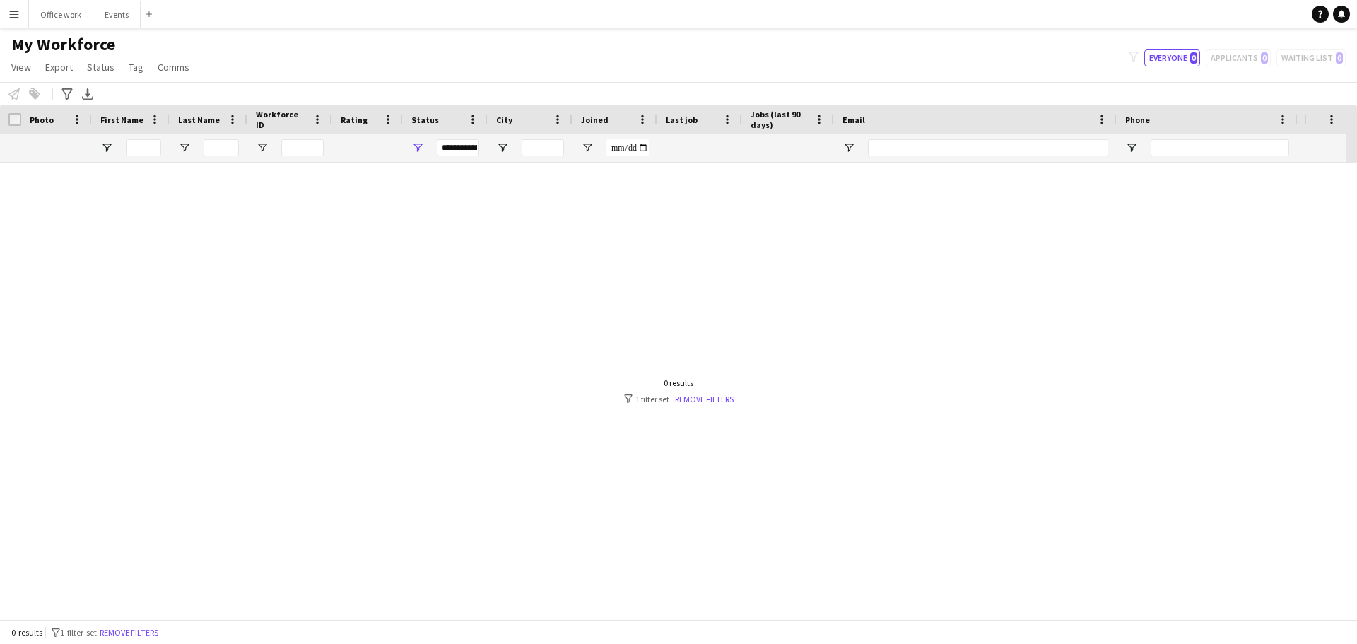
type input "****"
type input "**********"
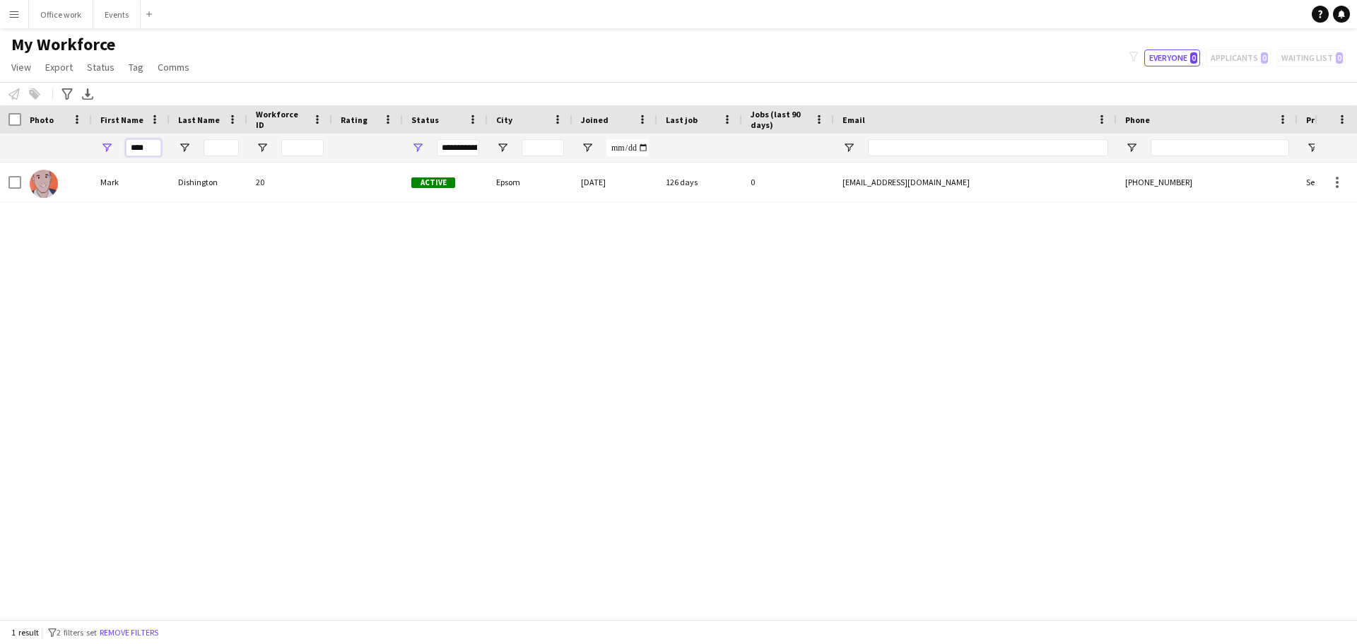
click at [148, 146] on input "****" at bounding box center [143, 147] width 35 height 17
type input "*"
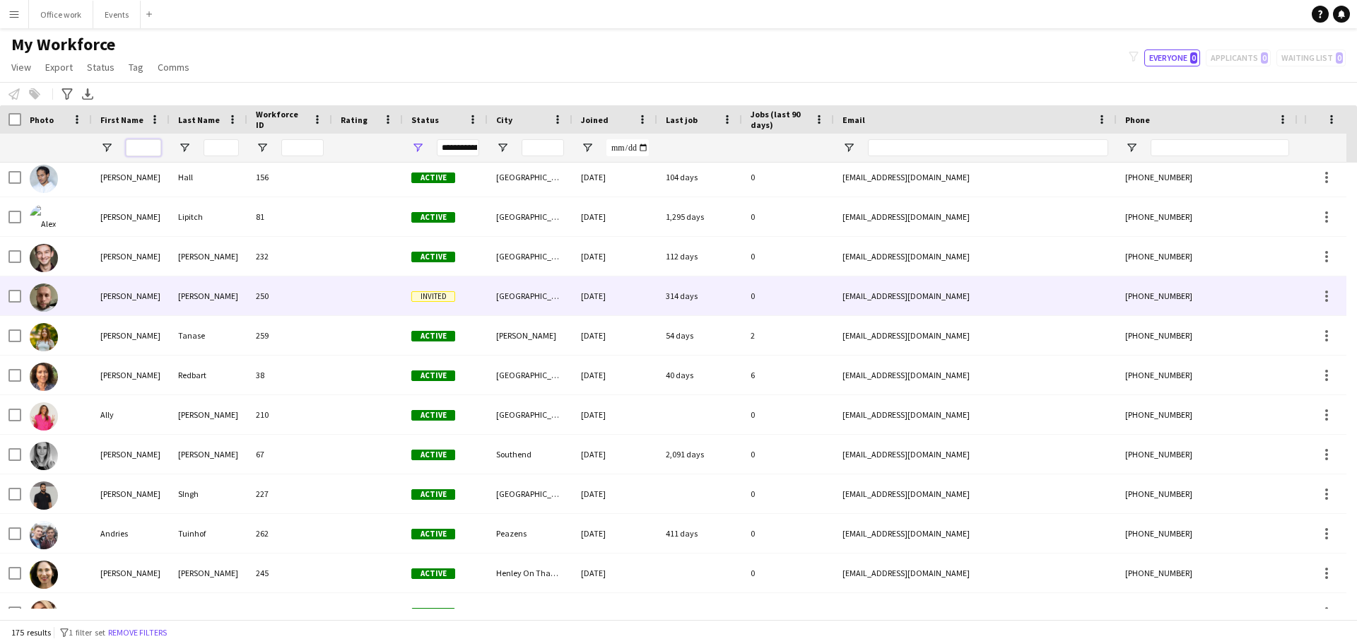
scroll to position [194, 0]
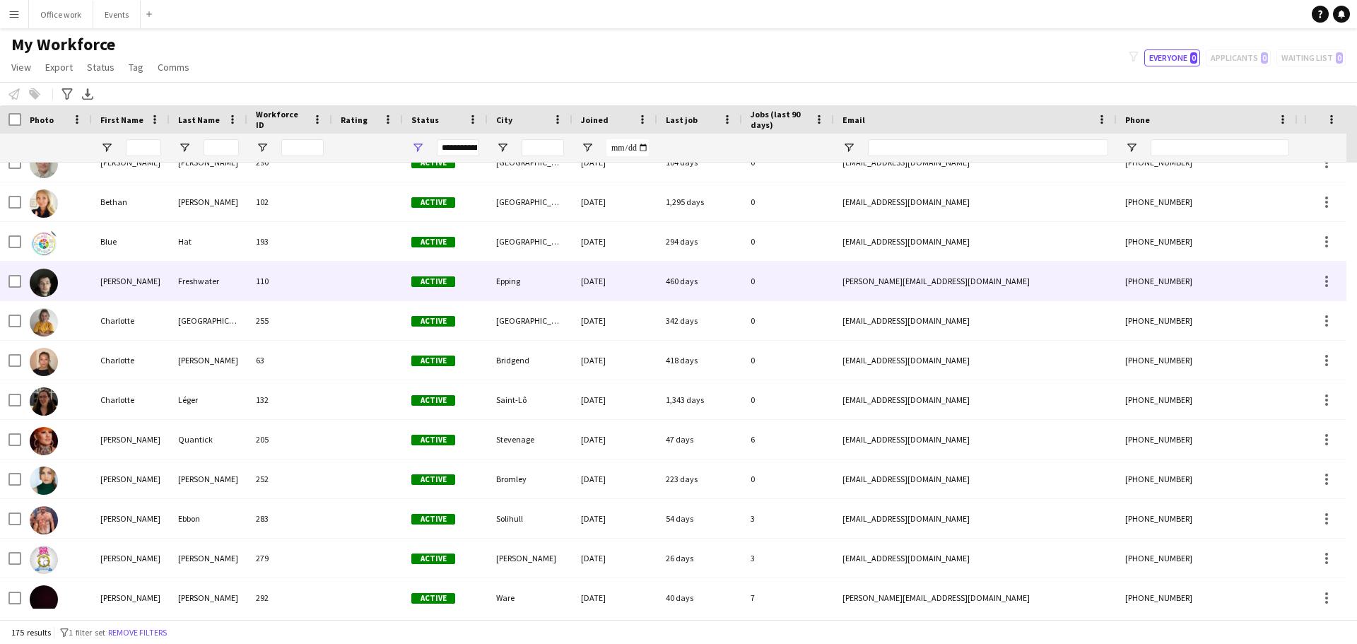
click at [199, 285] on div "Freshwater" at bounding box center [209, 281] width 78 height 39
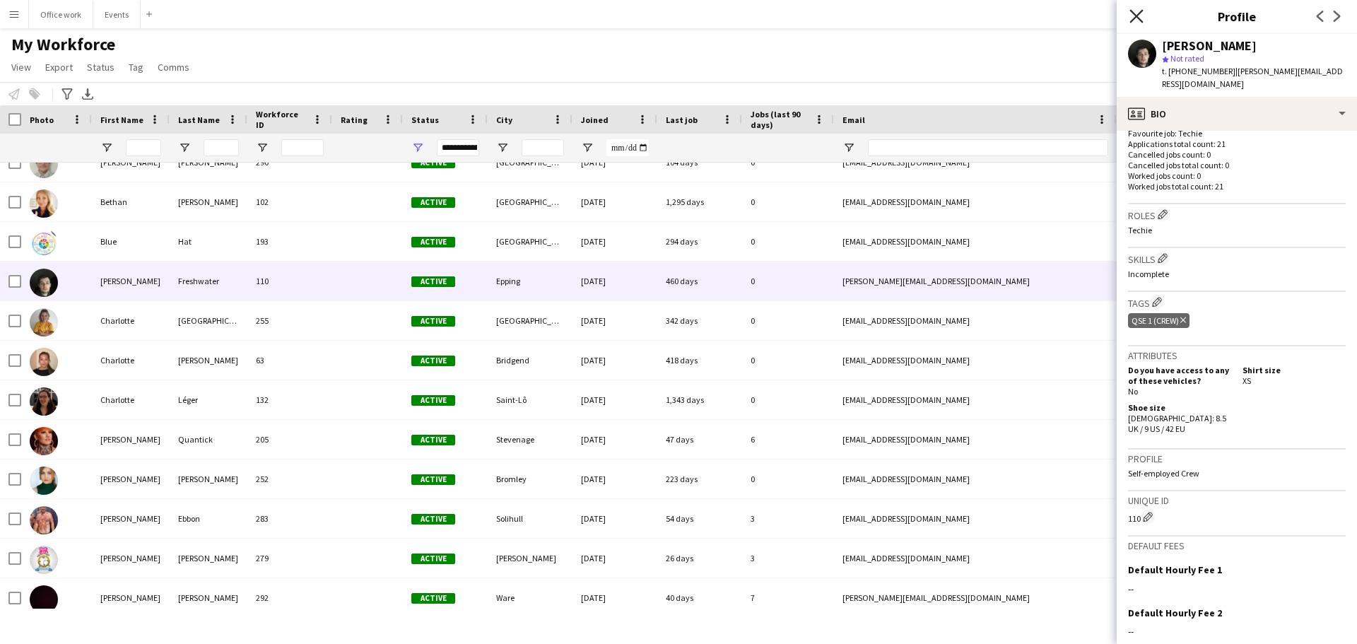
click at [1137, 15] on icon at bounding box center [1136, 15] width 13 height 13
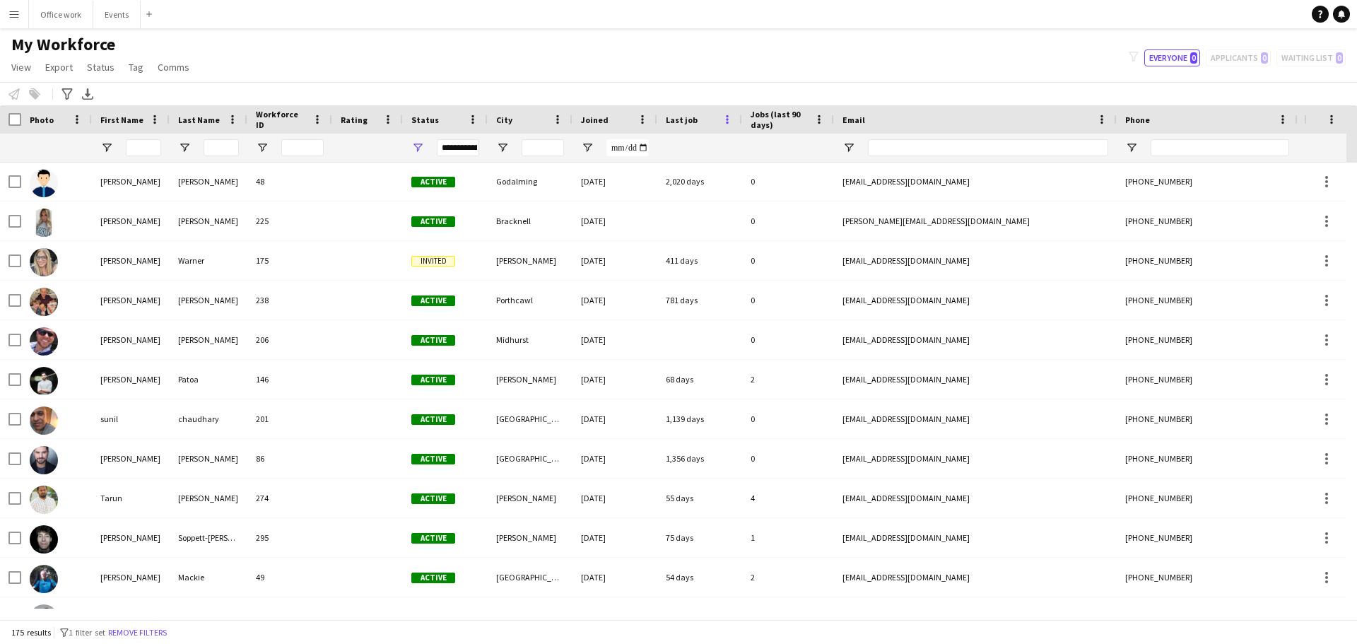
click at [729, 117] on span at bounding box center [727, 119] width 13 height 13
click at [691, 142] on div at bounding box center [700, 148] width 68 height 28
click at [725, 149] on div at bounding box center [700, 148] width 68 height 28
drag, startPoint x: 725, startPoint y: 149, endPoint x: 727, endPoint y: 113, distance: 36.1
click at [727, 113] on div "Workforce Details Photo First Name Last Name" at bounding box center [766, 133] width 1532 height 57
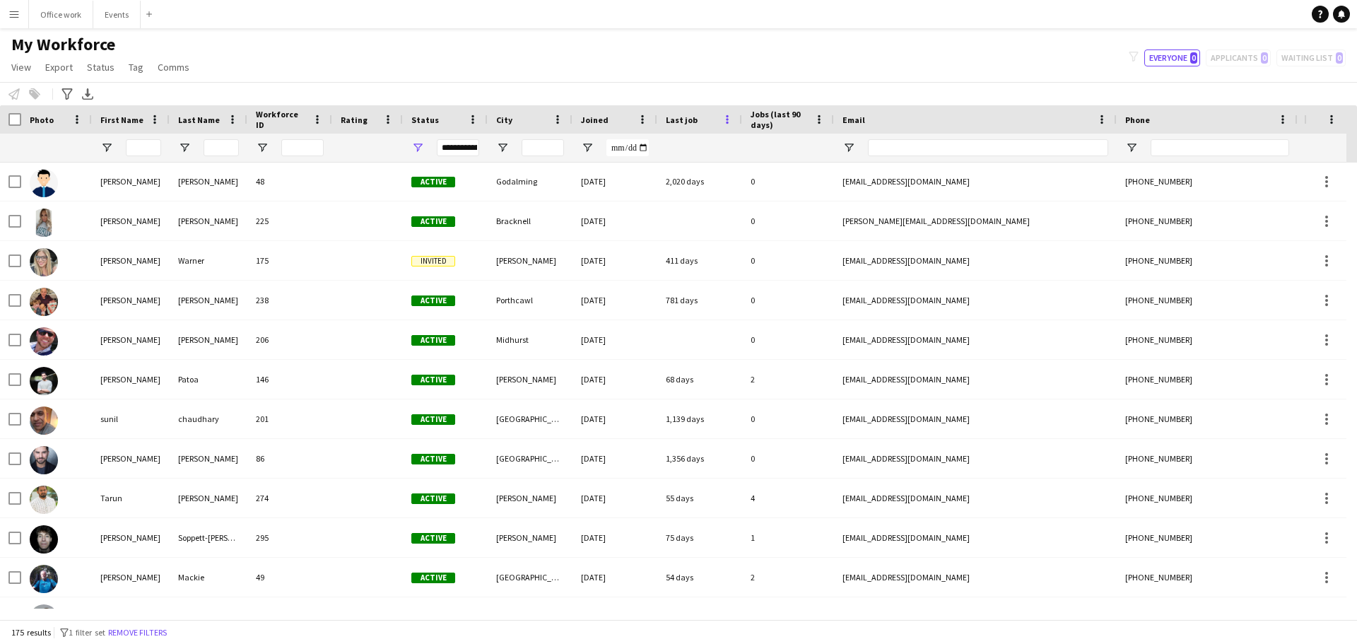
click at [727, 113] on span at bounding box center [727, 119] width 13 height 13
click at [709, 150] on div at bounding box center [700, 148] width 68 height 28
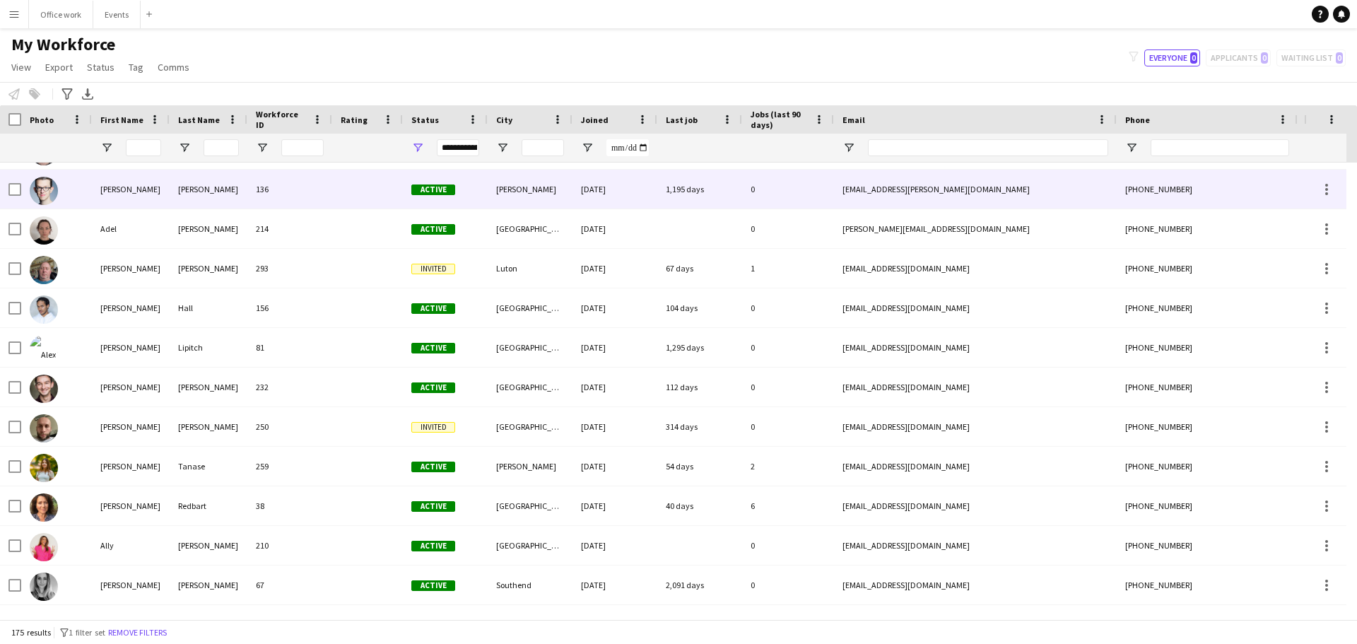
click at [163, 186] on div "[PERSON_NAME]" at bounding box center [131, 189] width 78 height 39
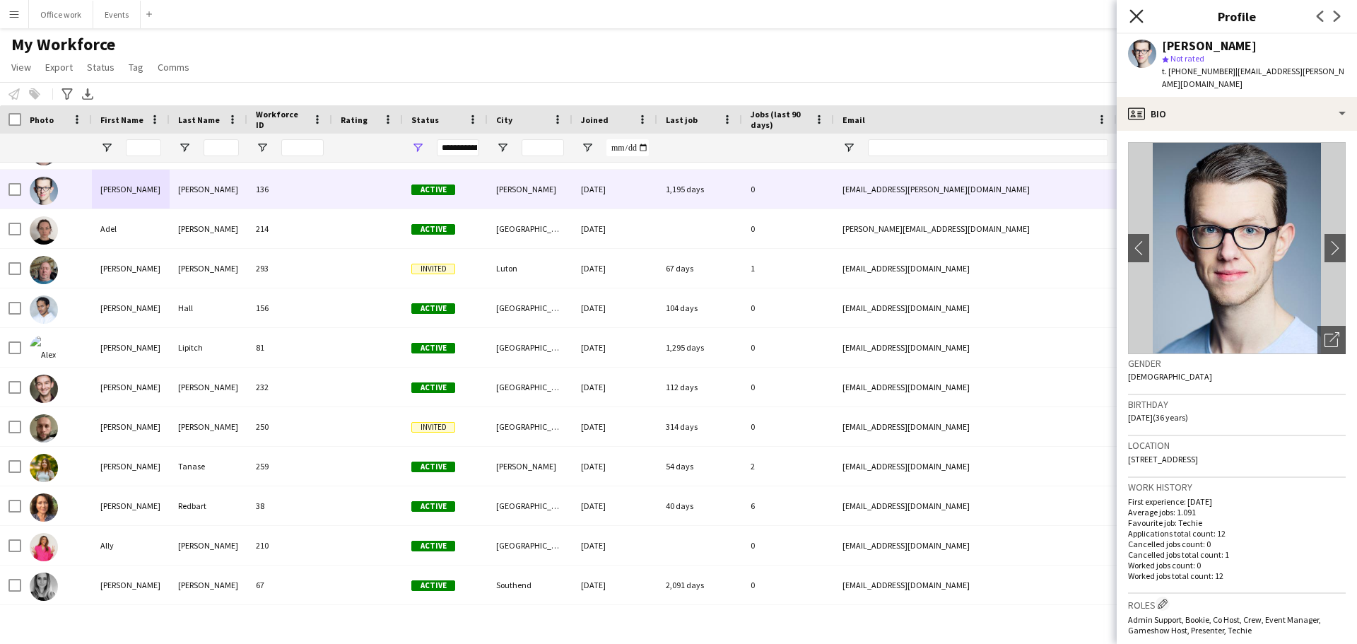
click at [1137, 12] on icon "Close pop-in" at bounding box center [1136, 15] width 13 height 13
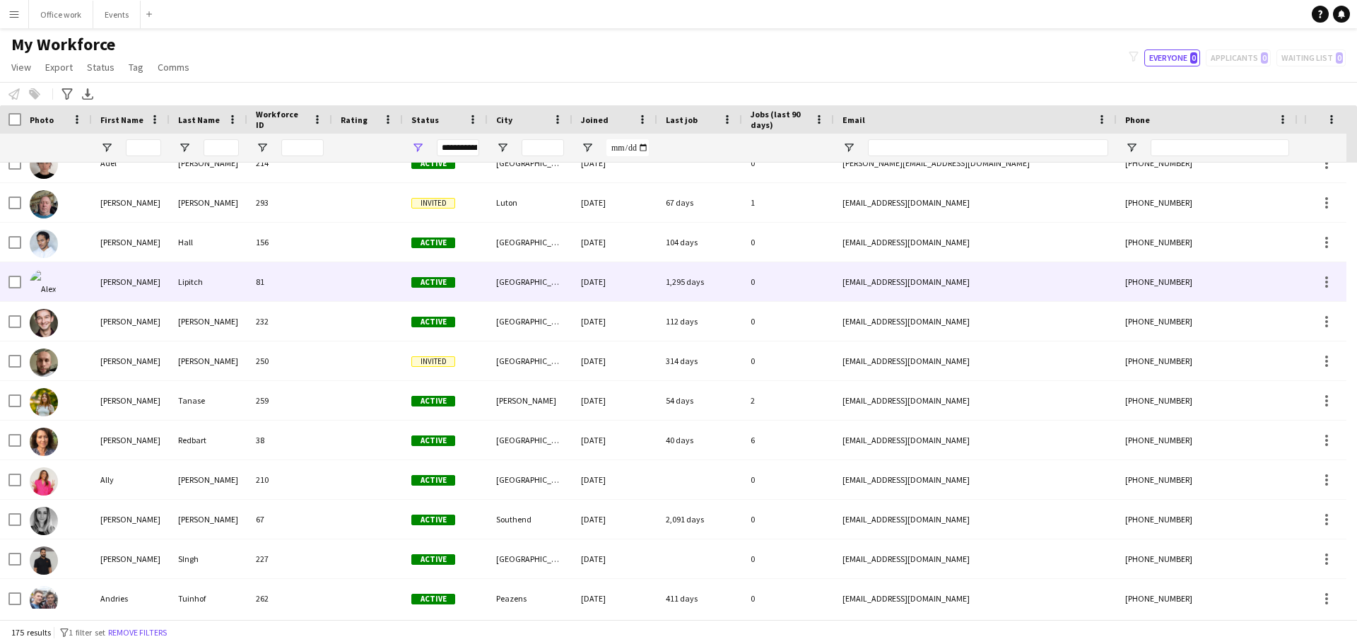
click at [712, 275] on div "1,295 days" at bounding box center [699, 281] width 85 height 39
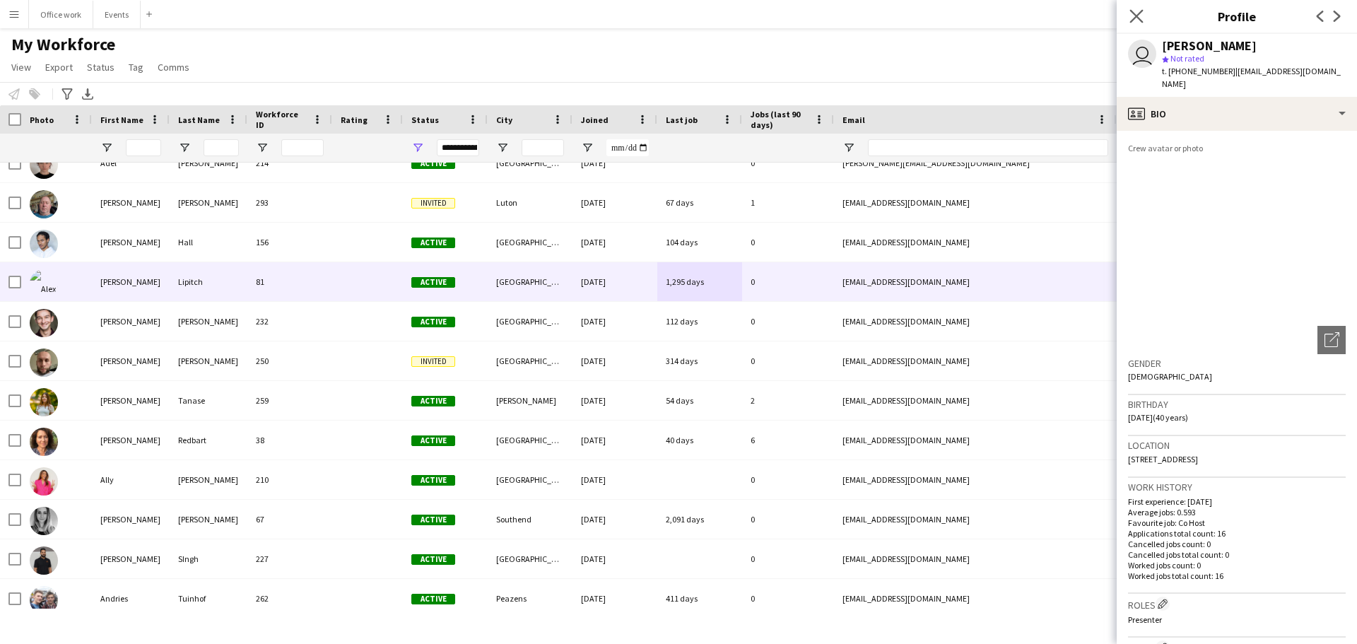
click at [1143, 17] on icon "Close pop-in" at bounding box center [1136, 15] width 13 height 13
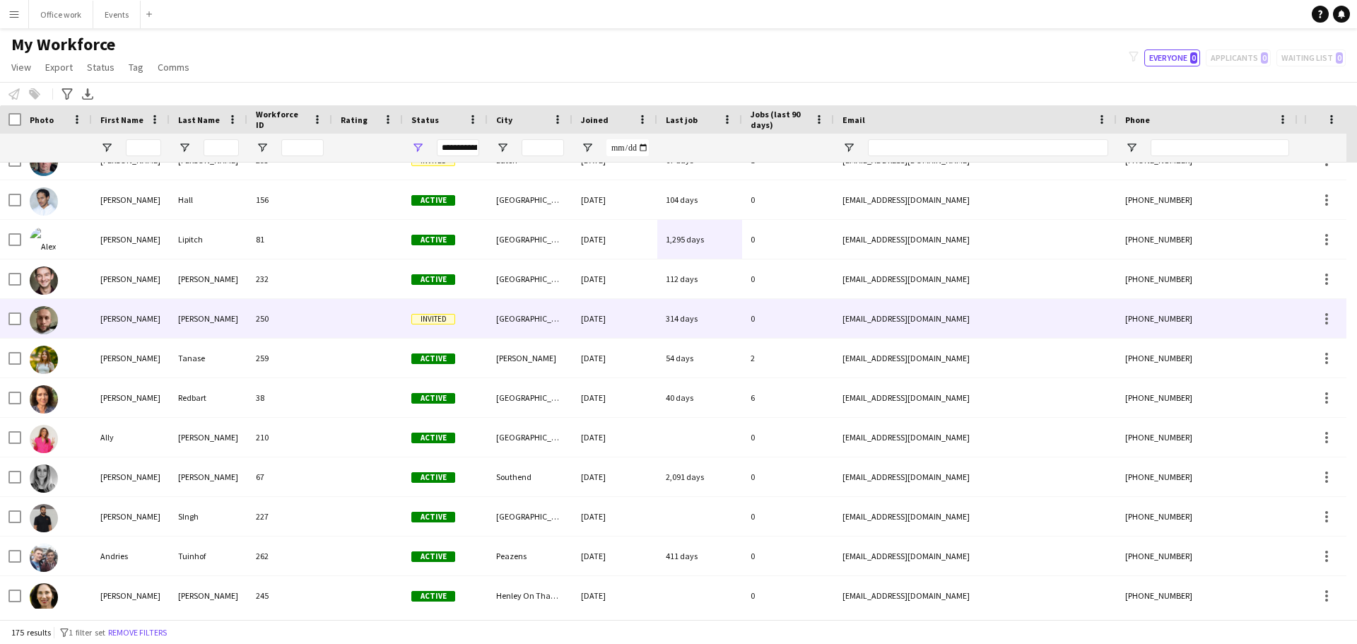
click at [698, 320] on div "314 days" at bounding box center [699, 318] width 85 height 39
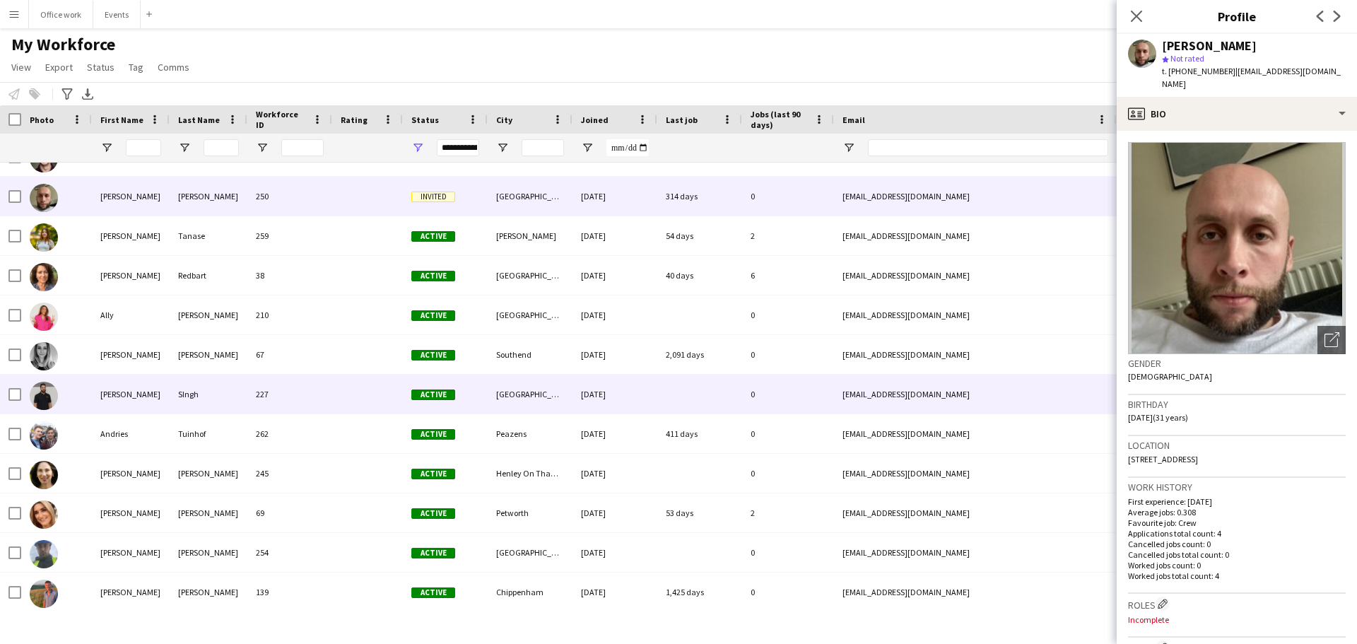
scroll to position [279, 0]
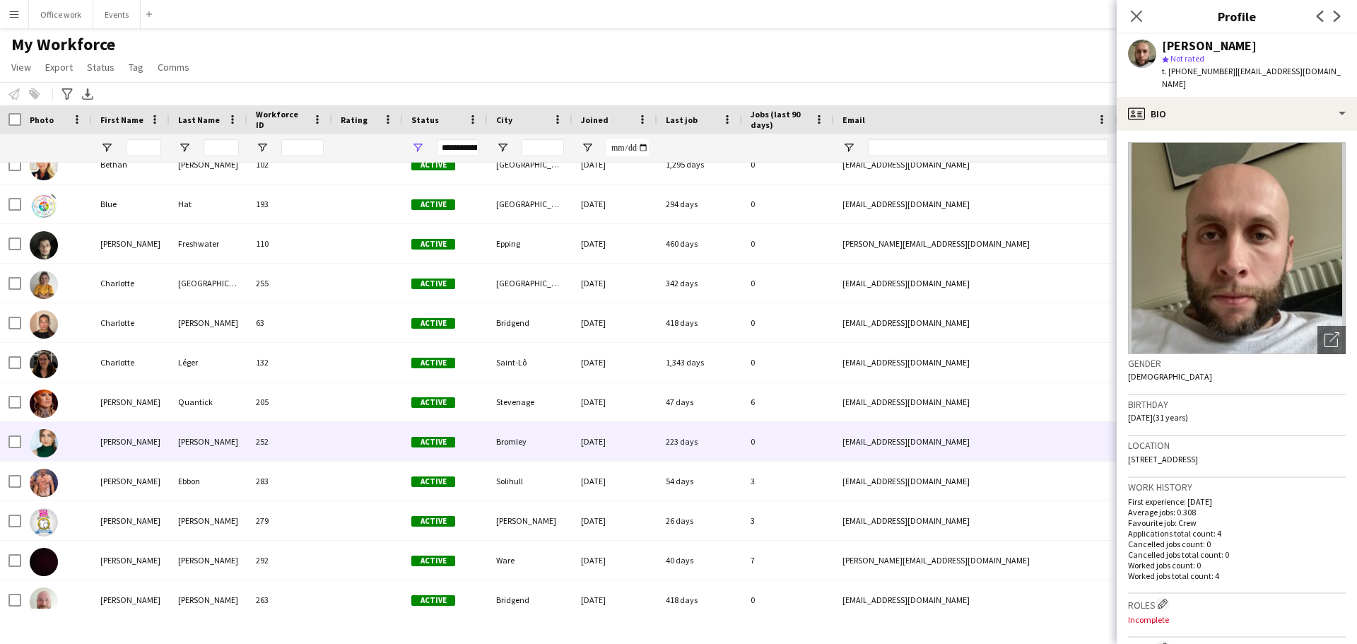
click at [503, 439] on div "Bromley" at bounding box center [530, 441] width 85 height 39
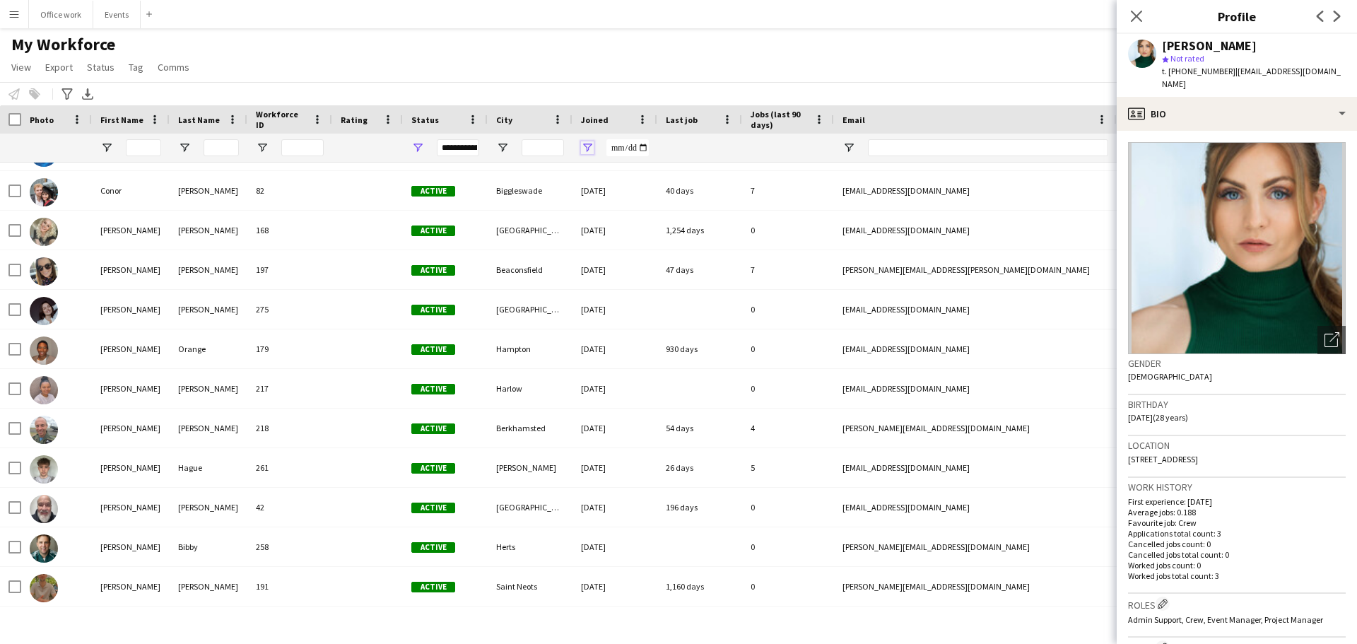
click at [584, 149] on span "Open Filter Menu" at bounding box center [587, 147] width 13 height 13
click at [642, 178] on div "Equals" at bounding box center [636, 174] width 86 height 11
click at [691, 146] on div at bounding box center [700, 148] width 68 height 28
click at [590, 148] on span "Open Filter Menu" at bounding box center [587, 147] width 13 height 13
click at [612, 151] on input "Joined Filter Input" at bounding box center [627, 147] width 42 height 17
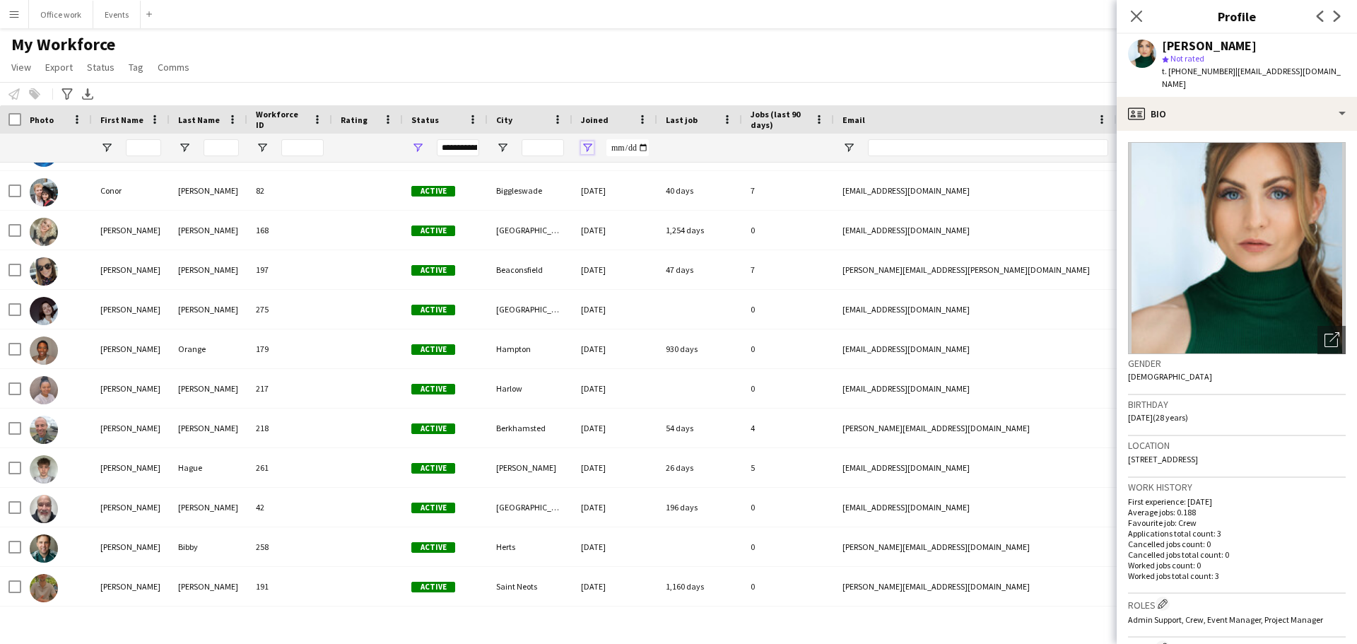
click at [586, 146] on span "Open Filter Menu" at bounding box center [587, 147] width 13 height 13
click at [612, 169] on div "Equals" at bounding box center [636, 174] width 86 height 11
click at [766, 151] on div at bounding box center [788, 148] width 75 height 28
click at [645, 118] on span at bounding box center [642, 119] width 13 height 13
click at [604, 156] on div at bounding box center [615, 148] width 85 height 28
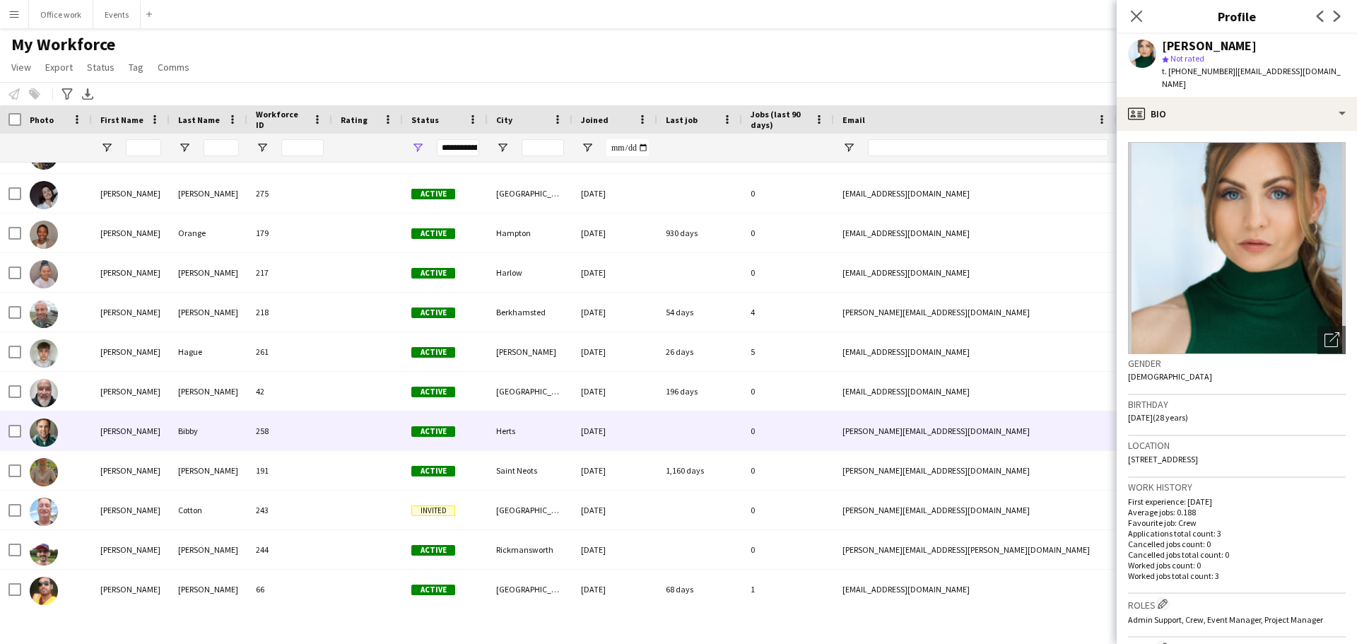
click at [597, 426] on div "[DATE]" at bounding box center [615, 430] width 85 height 39
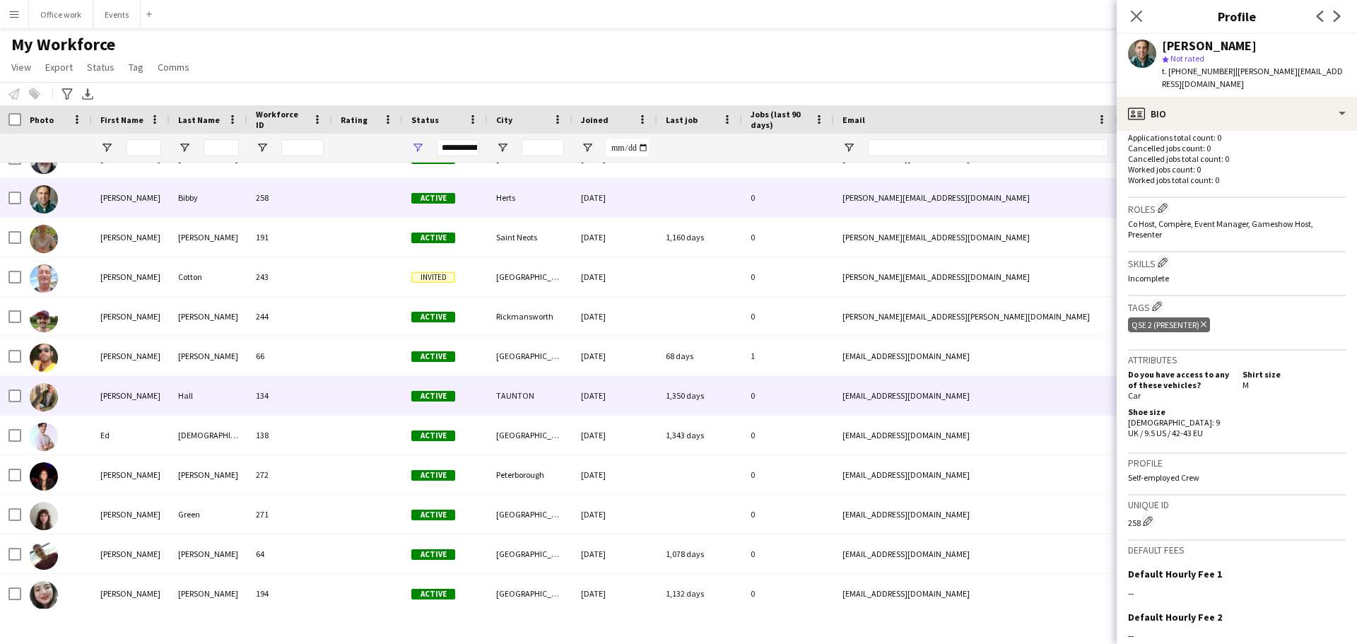
click at [539, 396] on div "TAUNTON" at bounding box center [530, 395] width 85 height 39
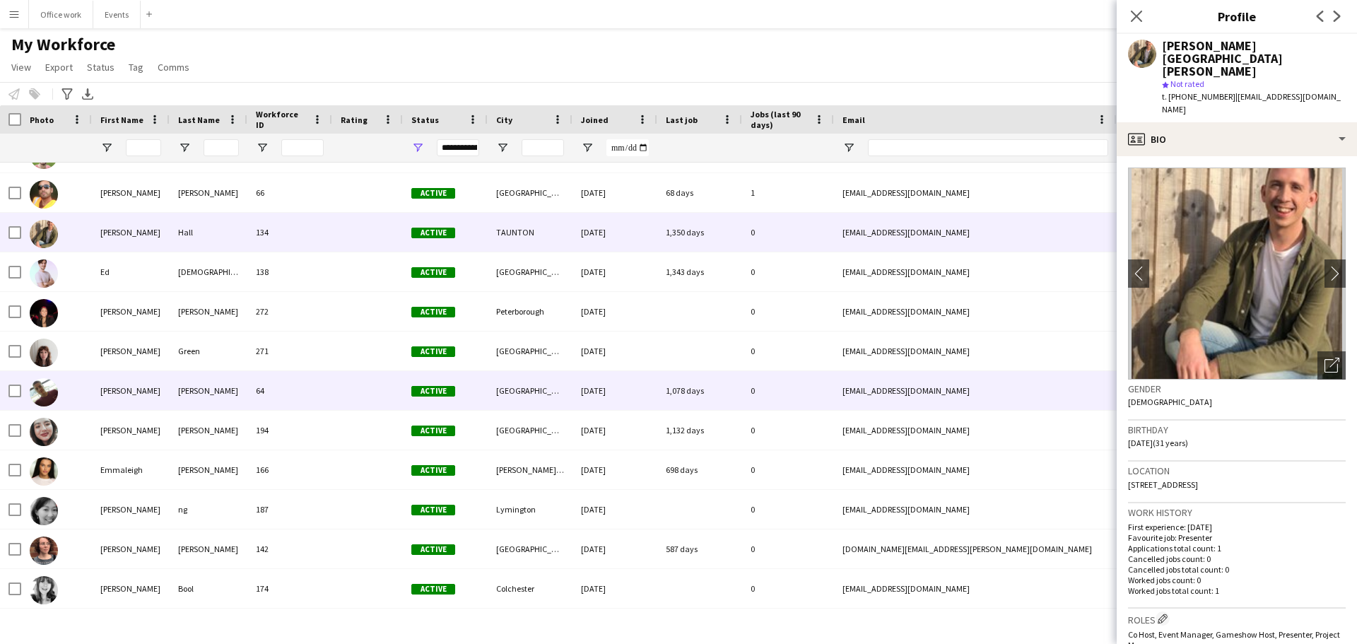
click at [539, 396] on div "[GEOGRAPHIC_DATA]" at bounding box center [530, 390] width 85 height 39
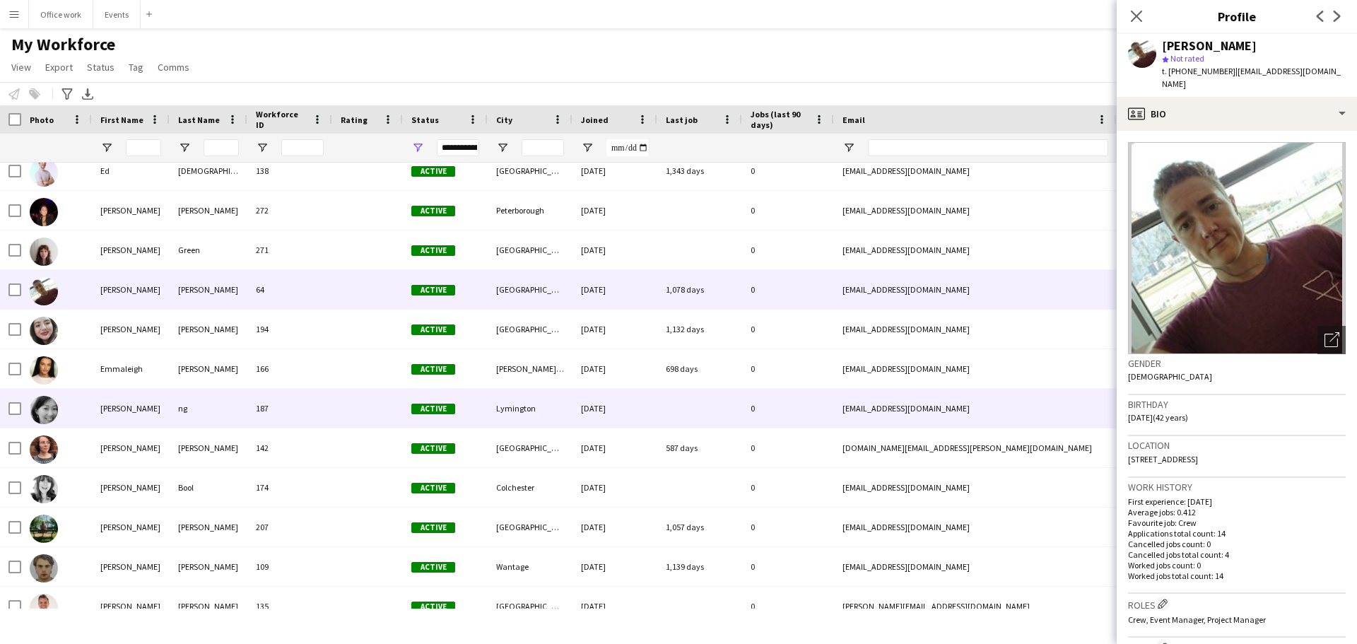
click at [533, 418] on div "Lymington" at bounding box center [530, 408] width 85 height 39
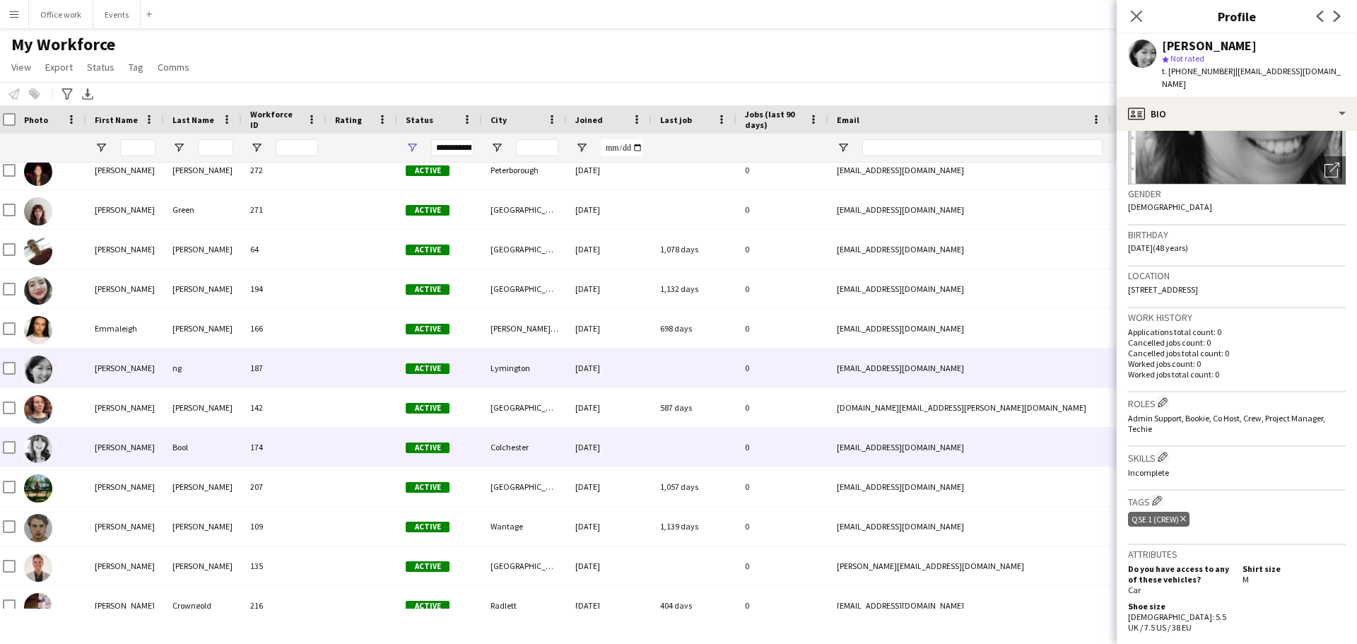
click at [647, 445] on div "[DATE]" at bounding box center [609, 447] width 85 height 39
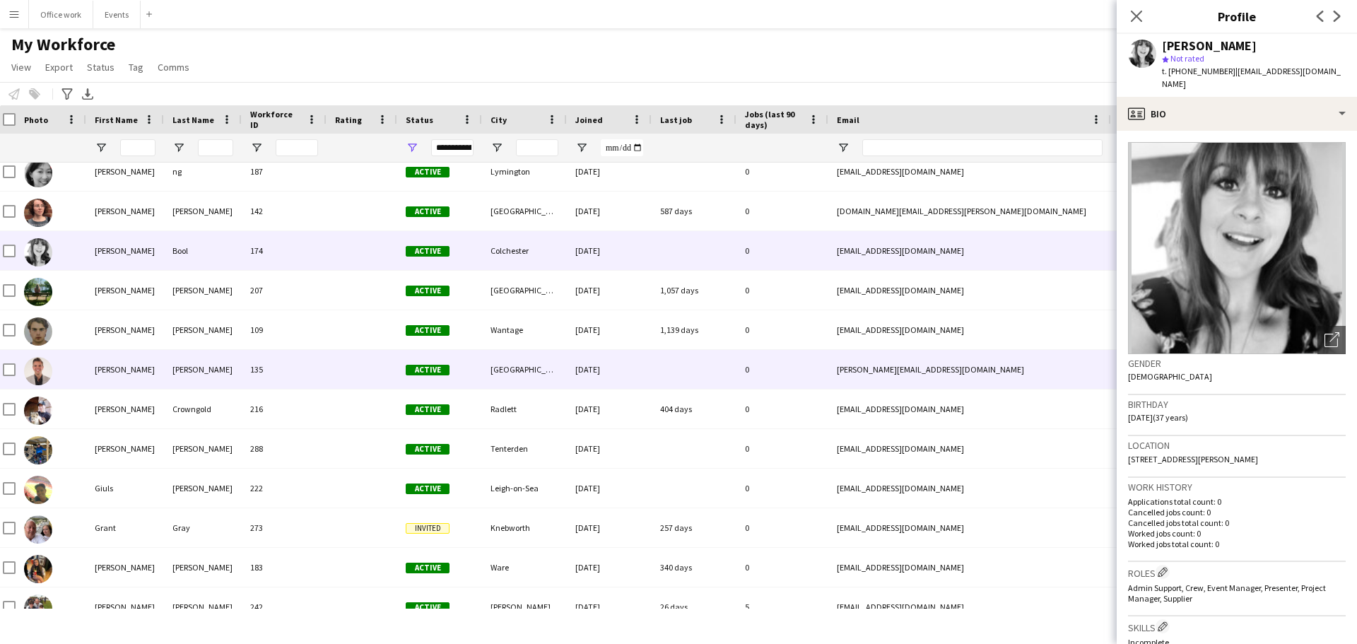
click at [660, 351] on div at bounding box center [694, 369] width 85 height 39
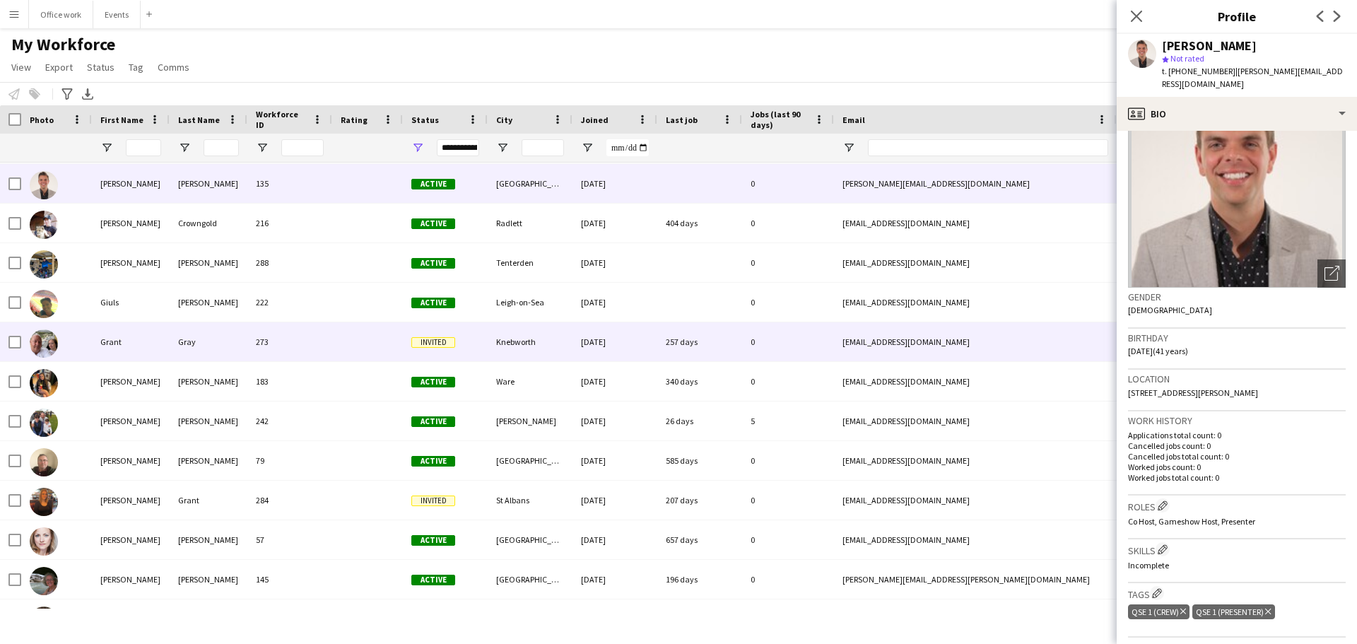
click at [658, 339] on div "257 days" at bounding box center [699, 341] width 85 height 39
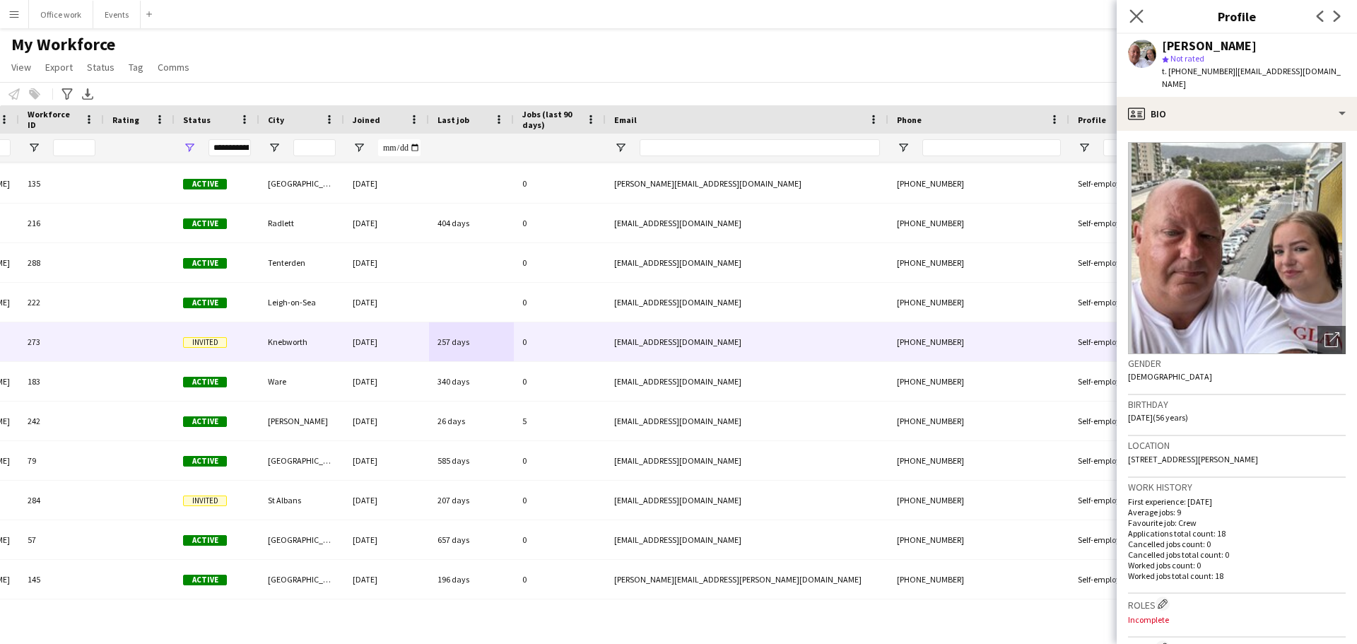
click at [1129, 15] on app-icon "Close pop-in" at bounding box center [1137, 16] width 20 height 20
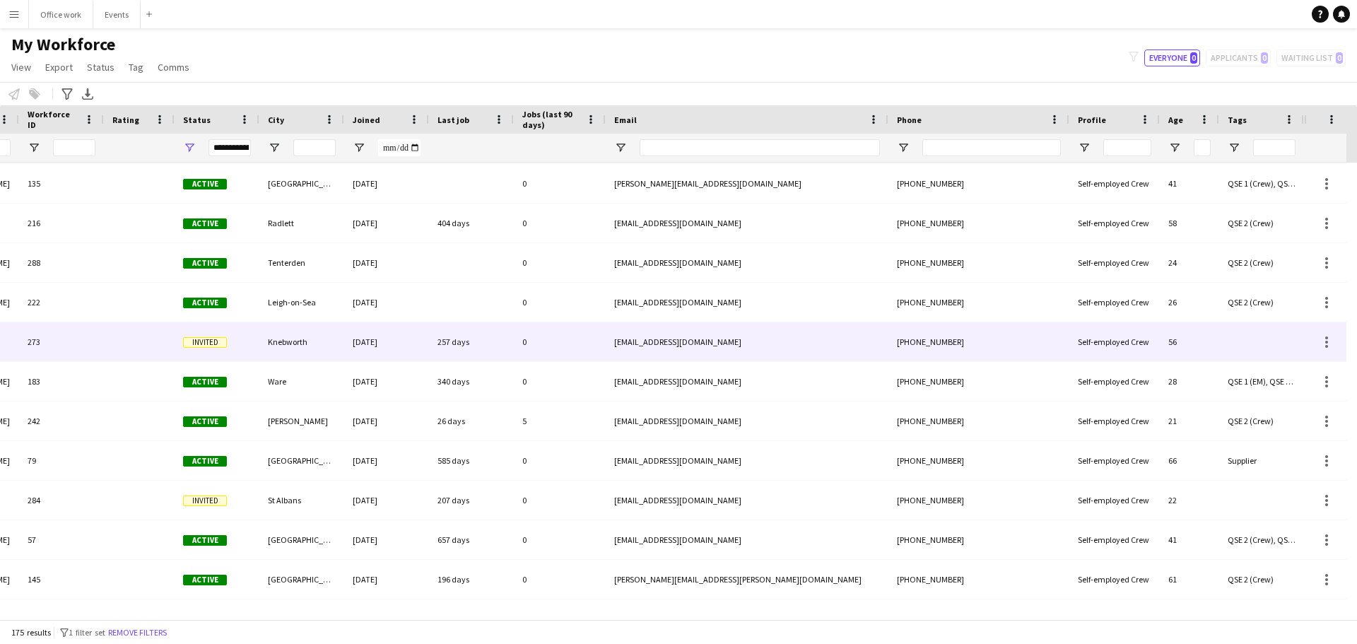
click at [1332, 332] on div at bounding box center [1325, 341] width 42 height 39
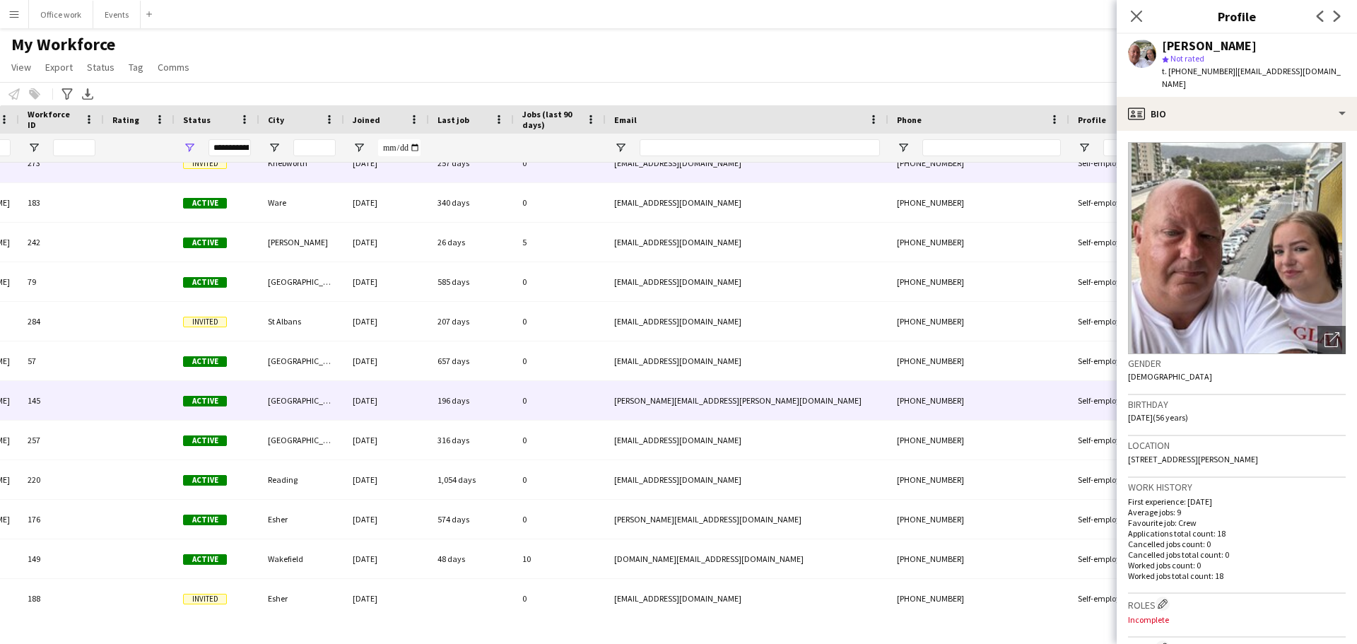
scroll to position [2724, 0]
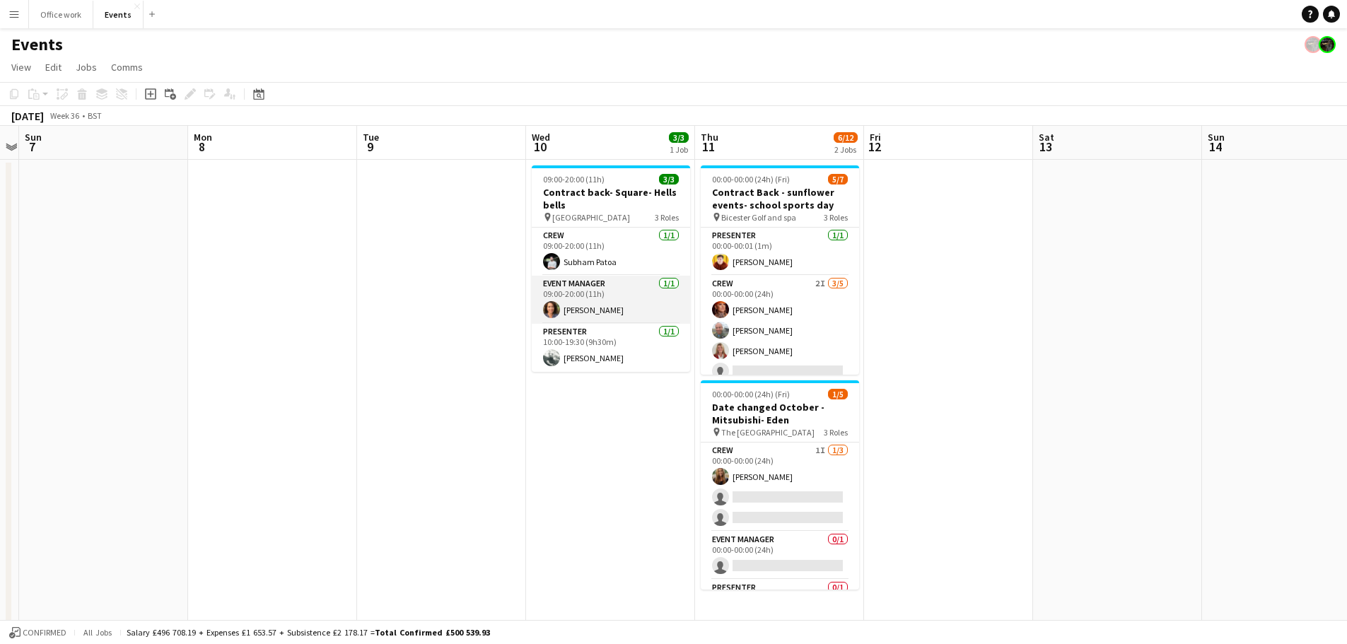
scroll to position [0, 318]
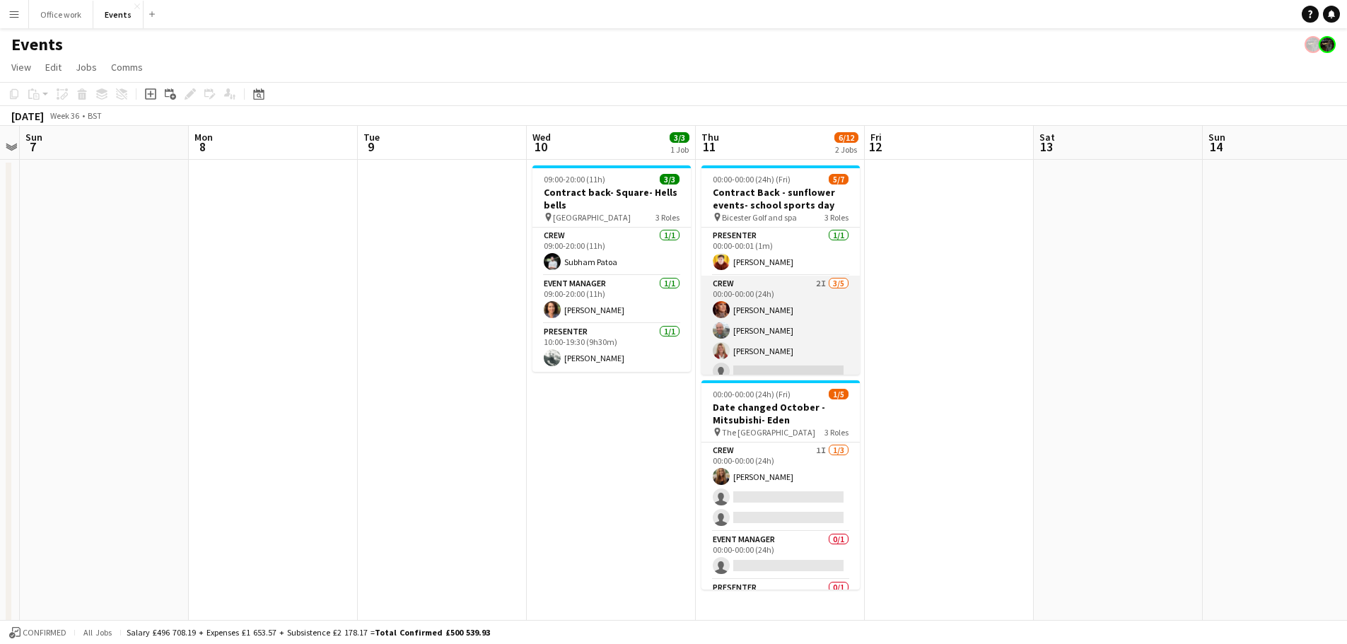
click at [773, 329] on app-card-role "Crew 2I 3/5 00:00-00:00 (24h) Cheryl Quantick Dan Newman Sara Spicer single-neu…" at bounding box center [780, 341] width 158 height 130
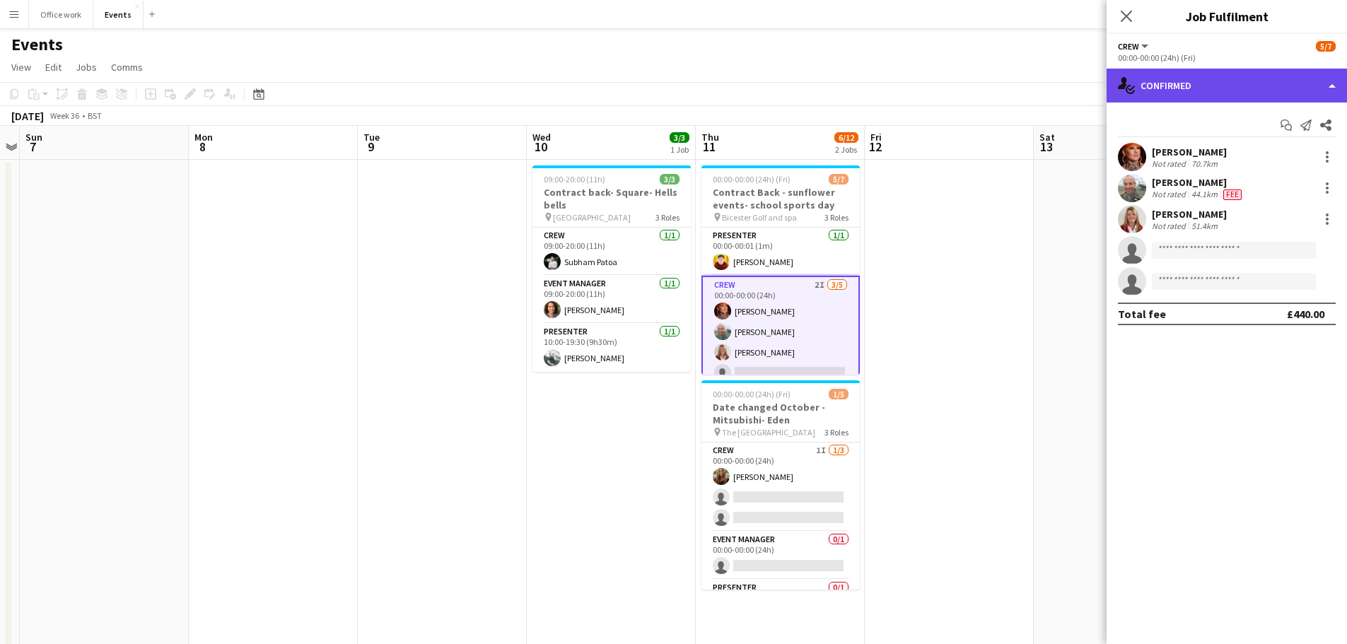
click at [1214, 88] on div "single-neutral-actions-check-2 Confirmed" at bounding box center [1226, 86] width 240 height 34
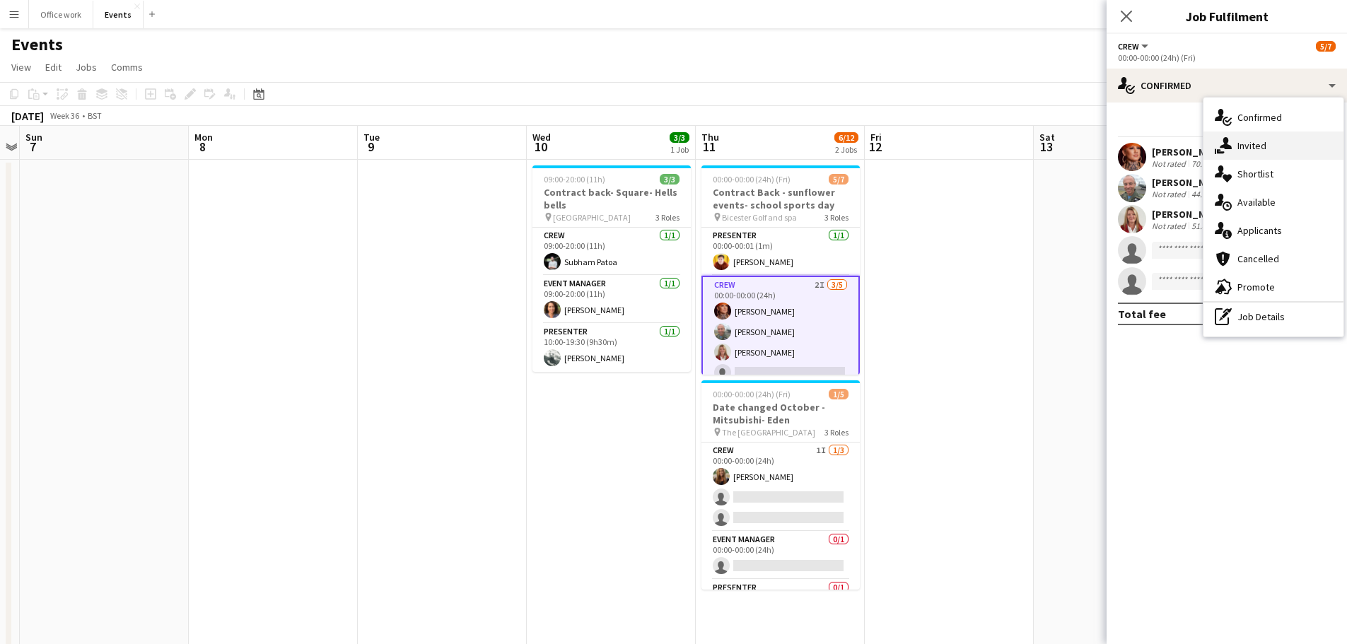
click at [1243, 146] on div "single-neutral-actions-share-1 Invited" at bounding box center [1273, 145] width 140 height 28
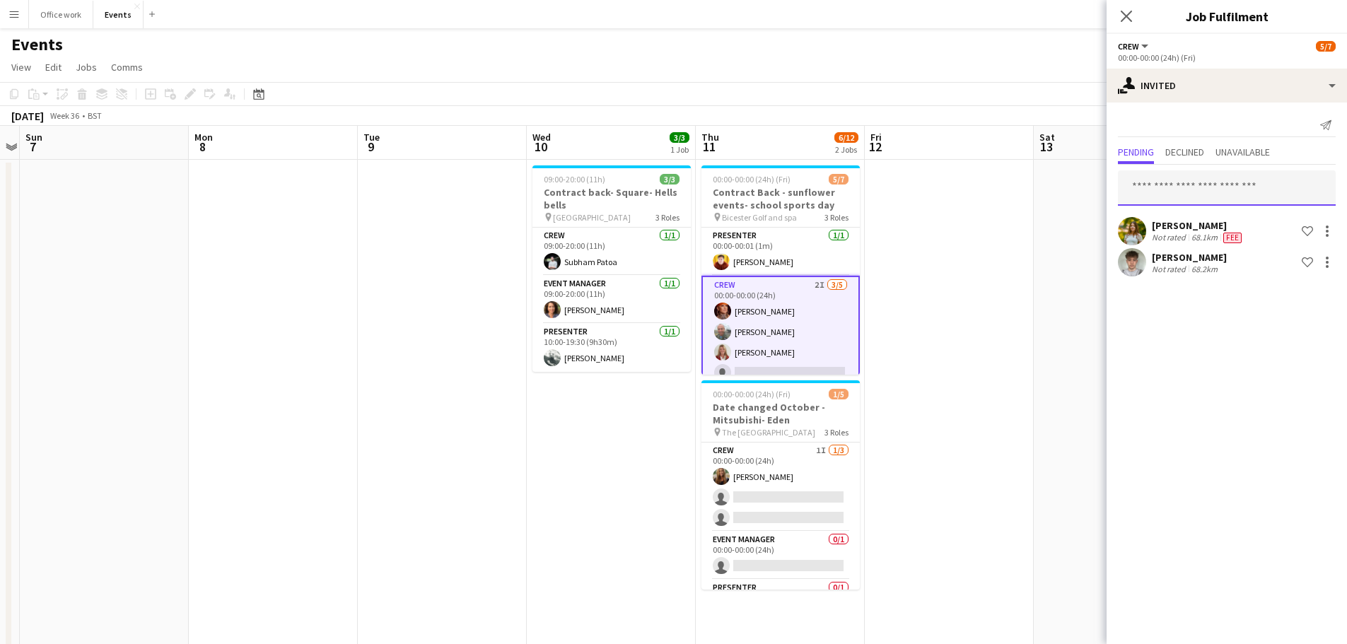
click at [1163, 193] on input "text" at bounding box center [1227, 187] width 218 height 35
type input "**********"
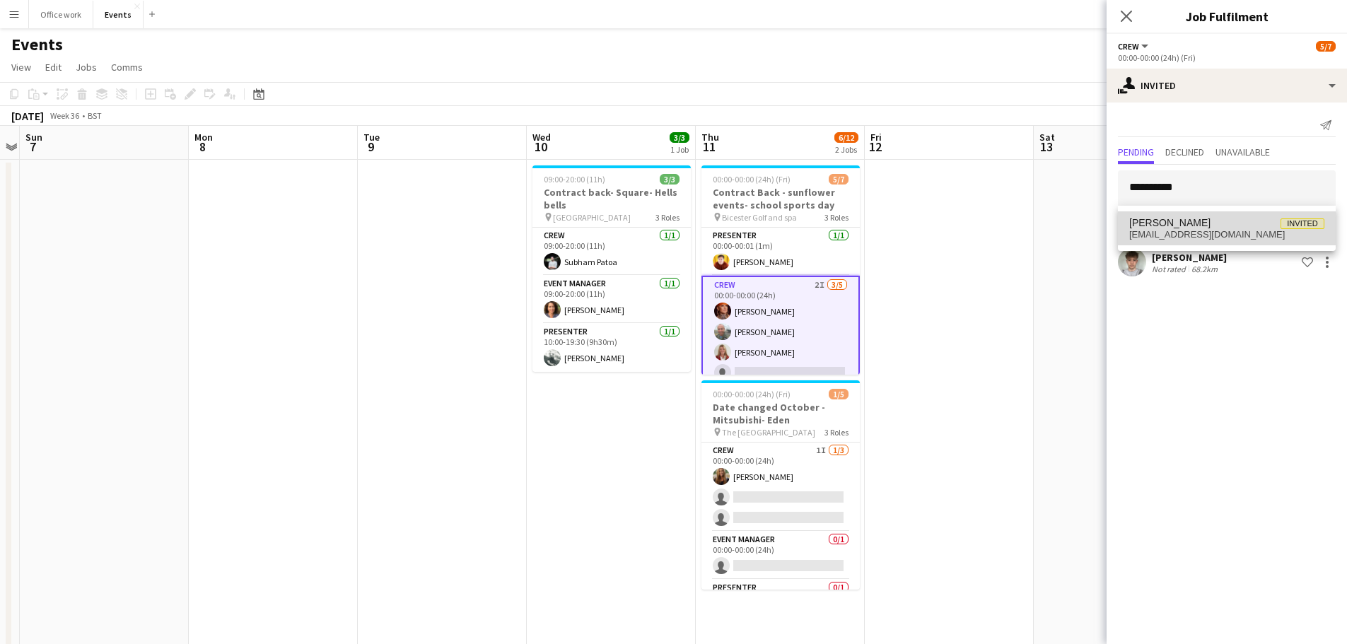
click at [1191, 245] on mat-option "Alex Smith Invited alexandersmithplymouth@gmail.com" at bounding box center [1227, 228] width 218 height 34
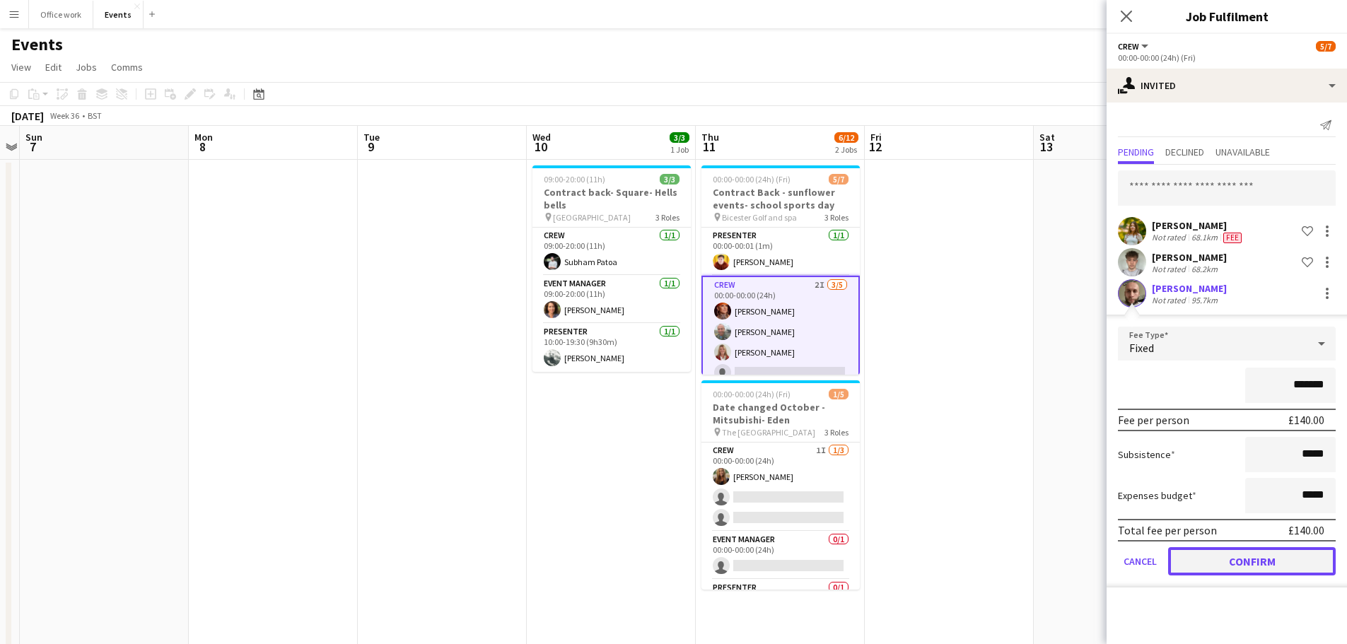
click at [1224, 568] on button "Confirm" at bounding box center [1252, 561] width 168 height 28
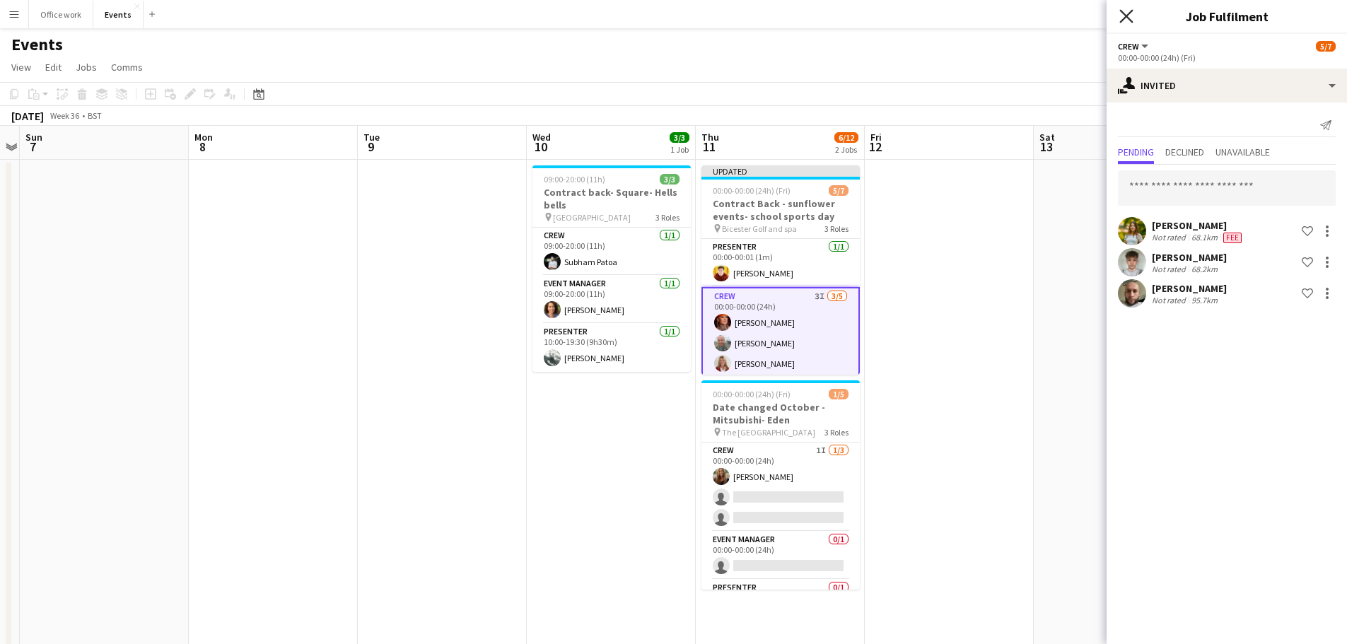
click at [1124, 10] on icon "Close pop-in" at bounding box center [1125, 15] width 13 height 13
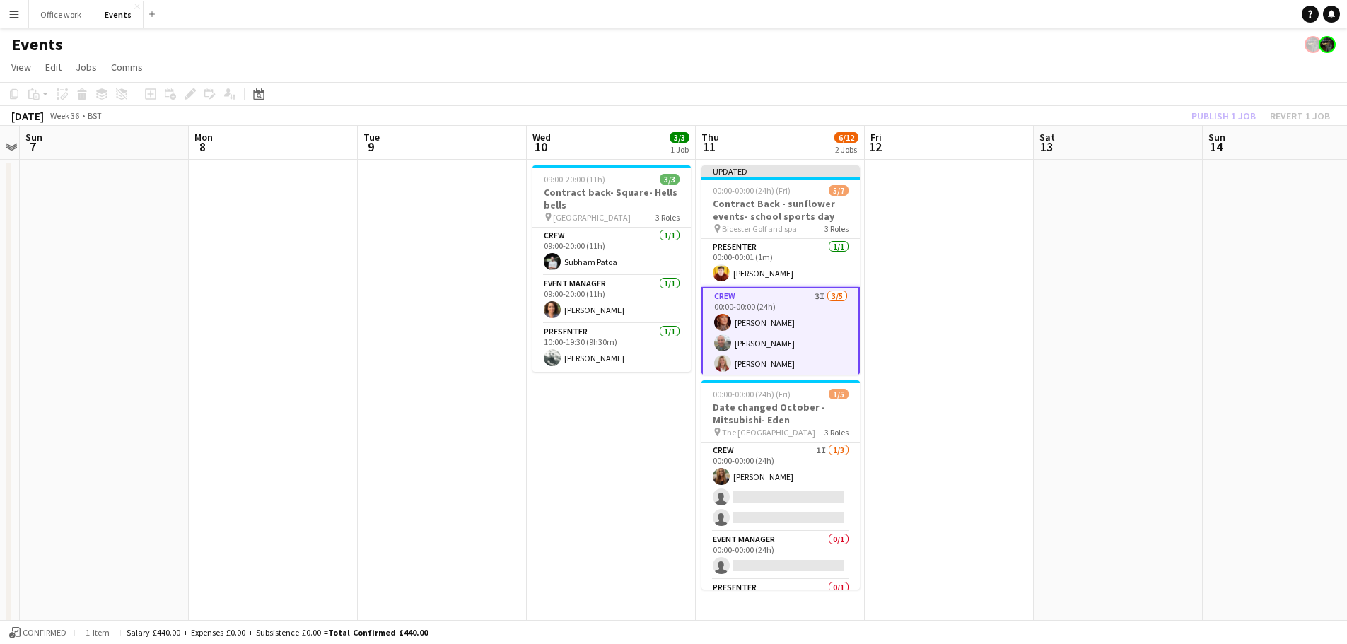
click at [1217, 118] on div "Publish 1 job Revert 1 job" at bounding box center [1260, 116] width 172 height 18
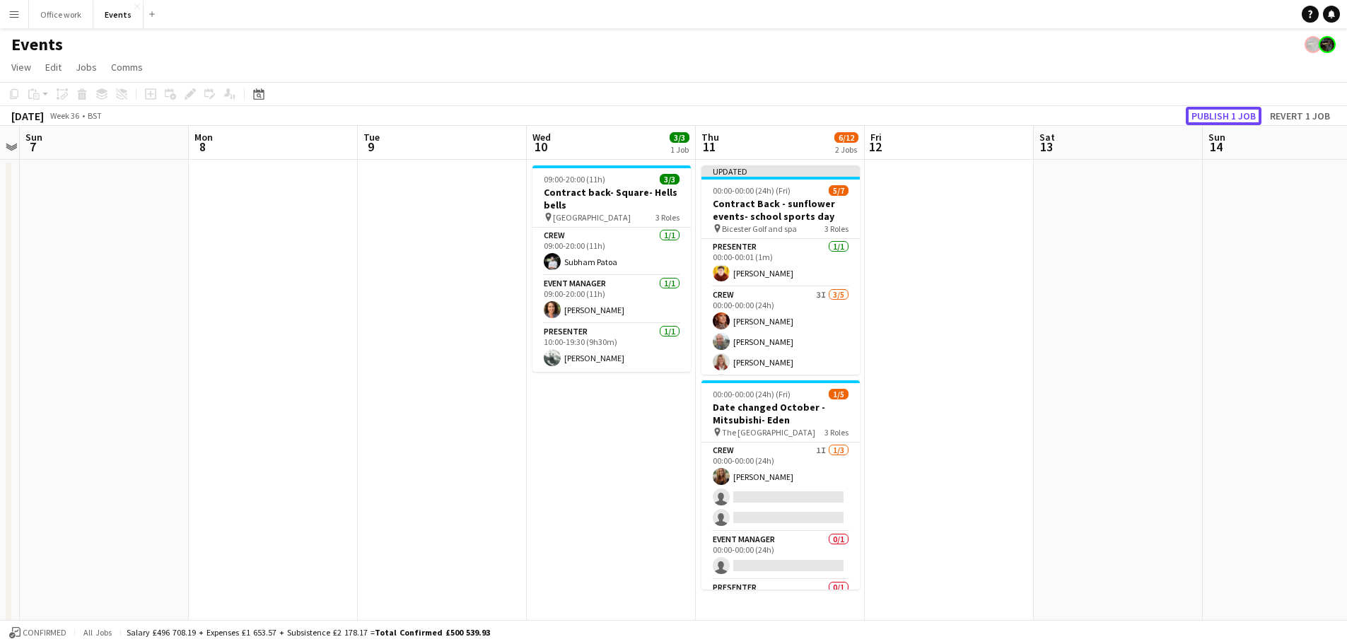
click at [1217, 118] on button "Publish 1 job" at bounding box center [1223, 116] width 76 height 18
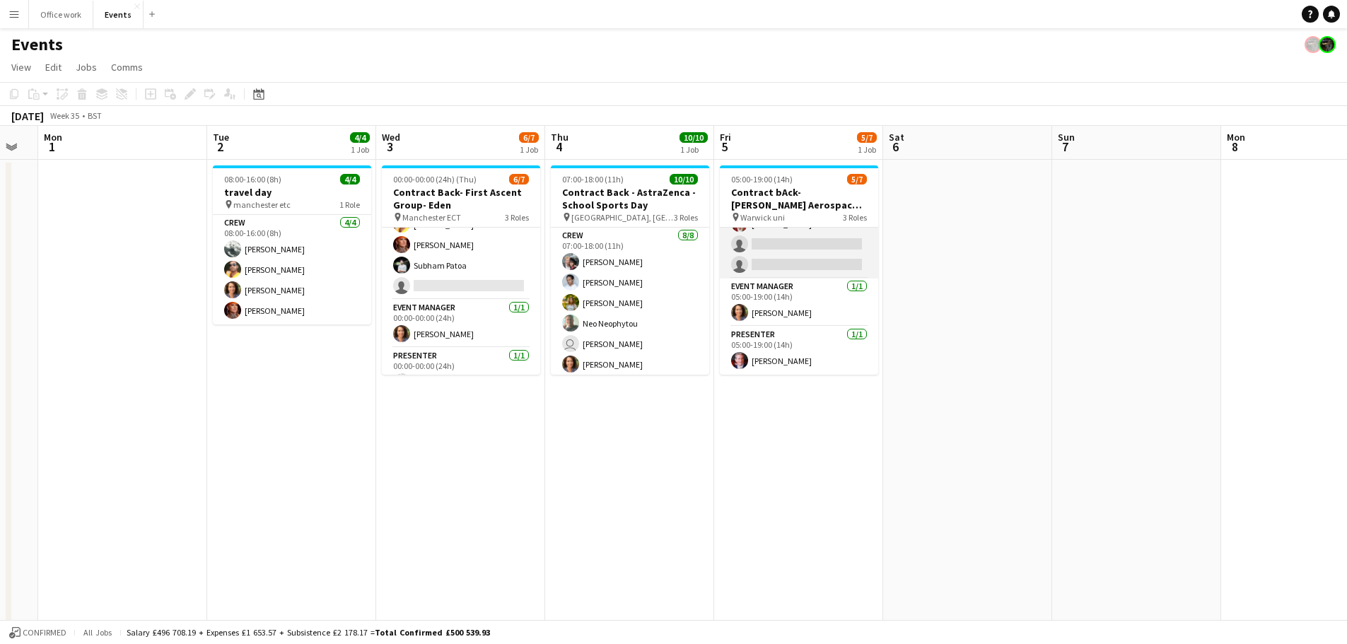
scroll to position [0, 0]
